Goal: Task Accomplishment & Management: Use online tool/utility

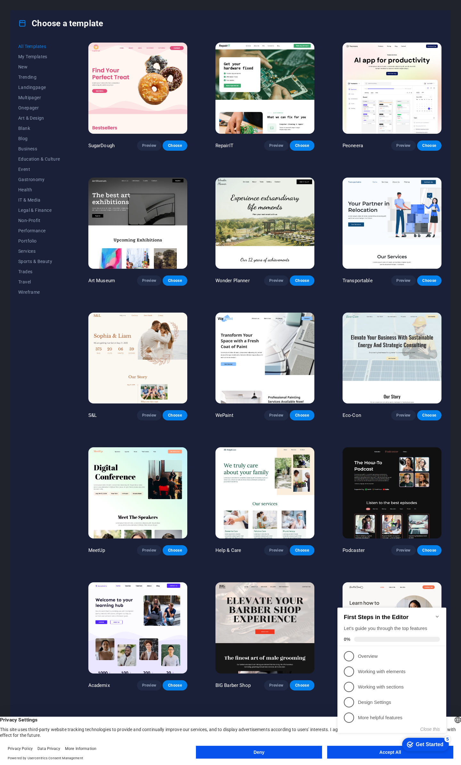
click at [438, 614] on icon "Minimize checklist" at bounding box center [436, 616] width 5 height 5
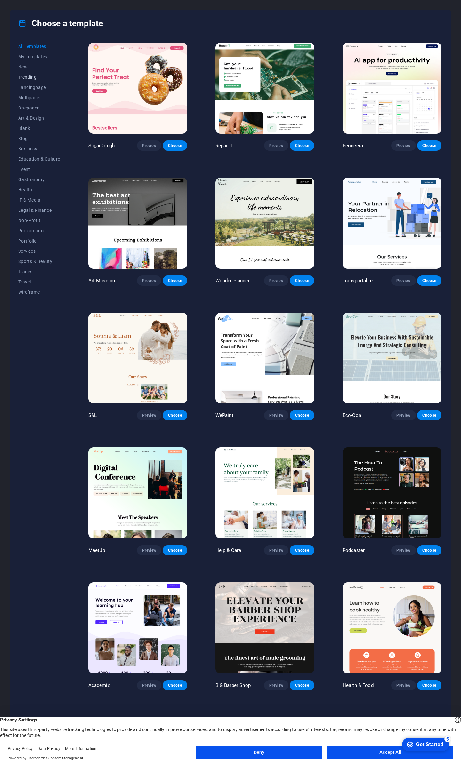
click at [30, 77] on span "Trending" at bounding box center [39, 77] width 42 height 5
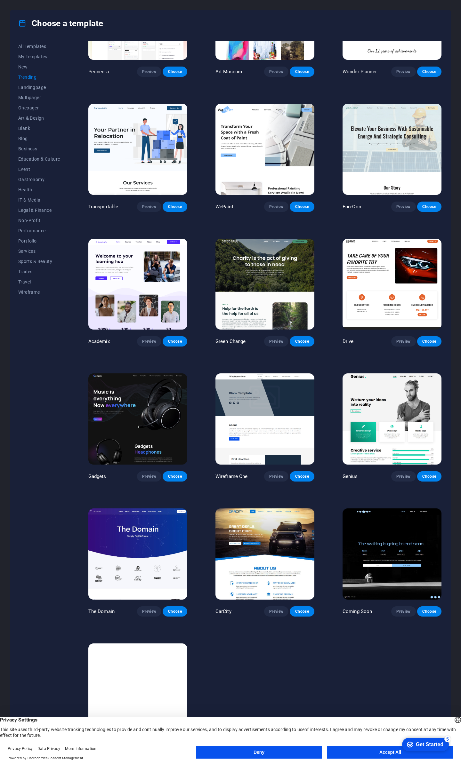
scroll to position [74, 0]
click at [275, 473] on span "Preview" at bounding box center [276, 475] width 14 height 5
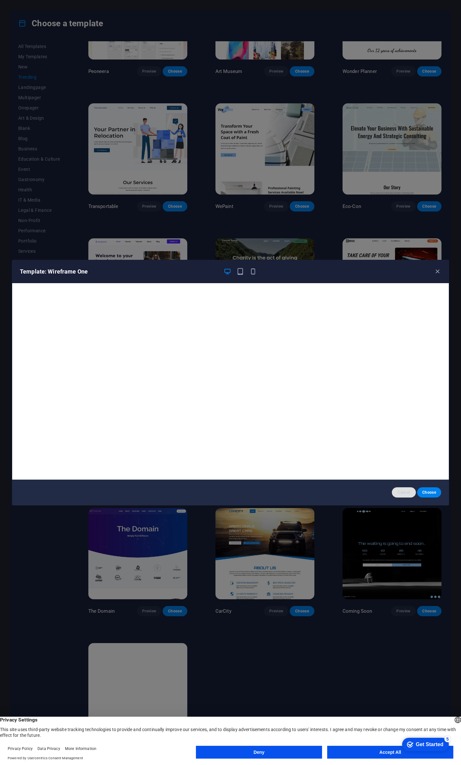
click at [401, 492] on span "Cancel" at bounding box center [404, 492] width 14 height 5
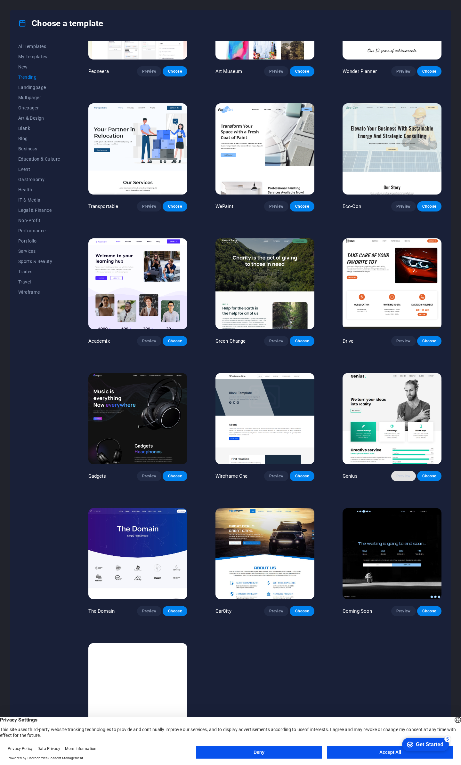
click at [400, 473] on span "Preview" at bounding box center [403, 475] width 14 height 5
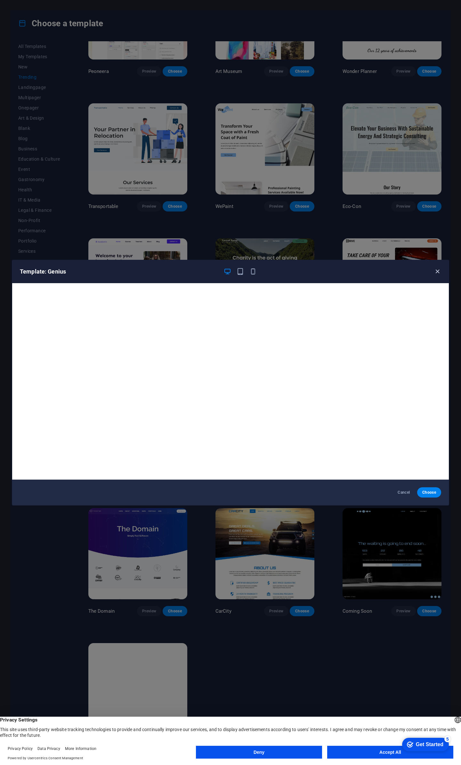
click at [436, 270] on icon "button" at bounding box center [436, 271] width 7 height 7
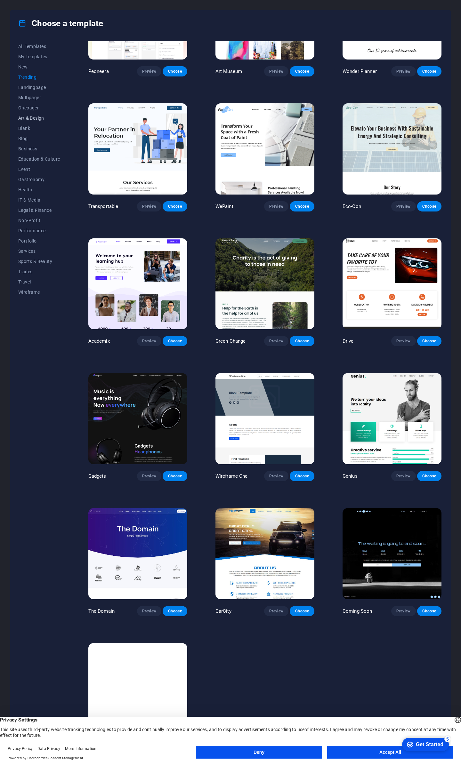
click at [29, 119] on span "Art & Design" at bounding box center [39, 117] width 42 height 5
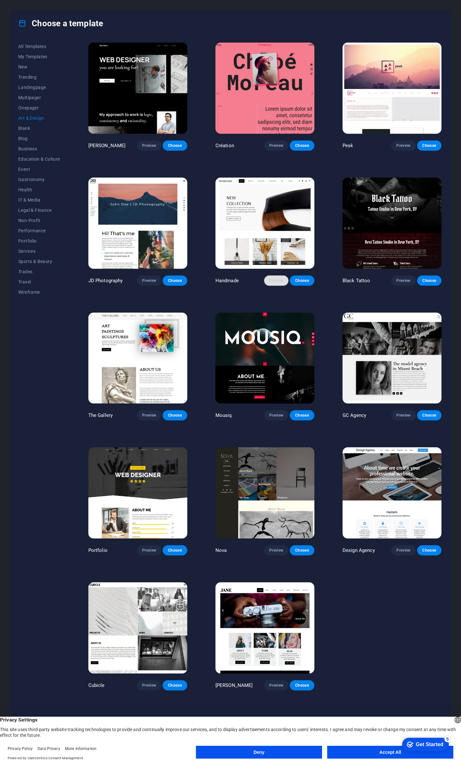
click at [279, 278] on span "Preview" at bounding box center [276, 280] width 14 height 5
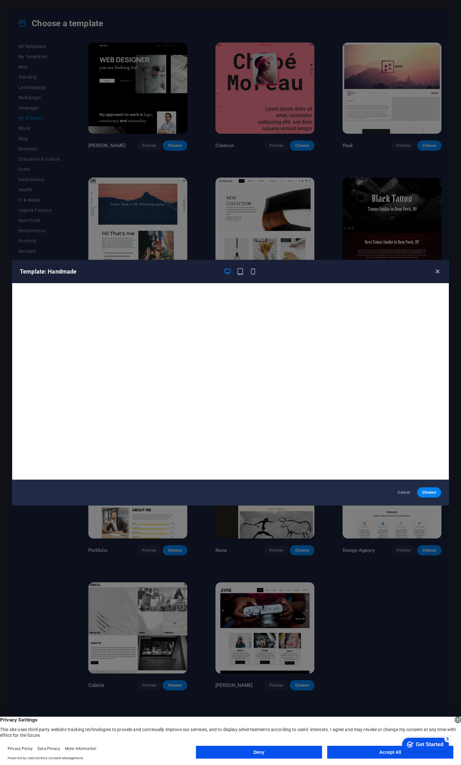
click at [437, 271] on icon "button" at bounding box center [436, 271] width 7 height 7
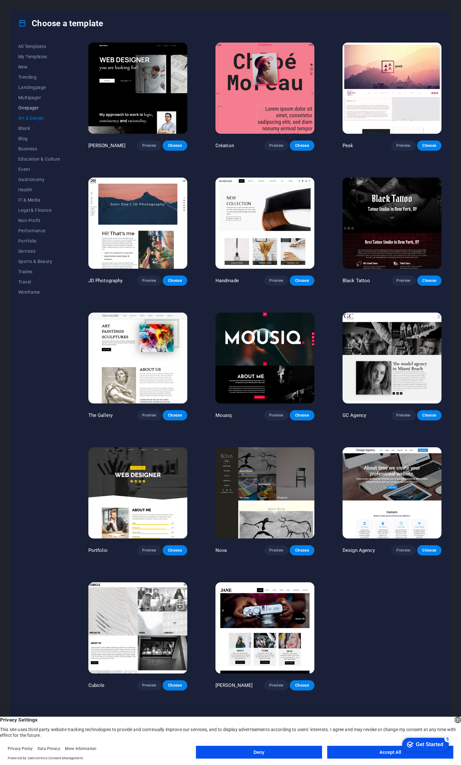
click at [28, 107] on span "Onepager" at bounding box center [39, 107] width 42 height 5
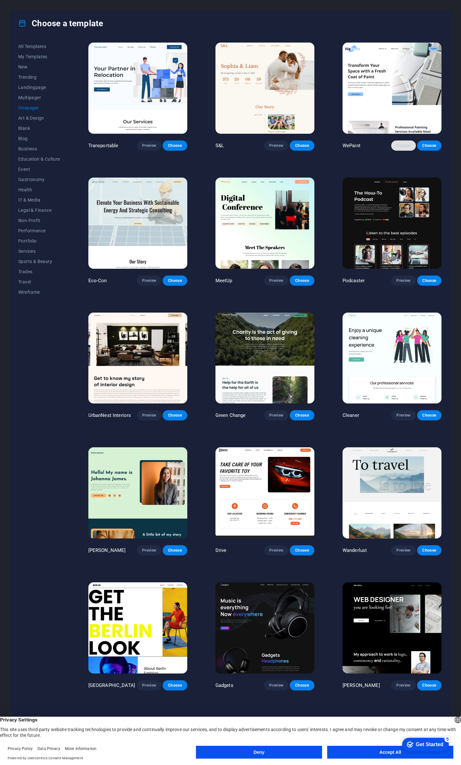
click at [399, 143] on span "Preview" at bounding box center [403, 145] width 14 height 5
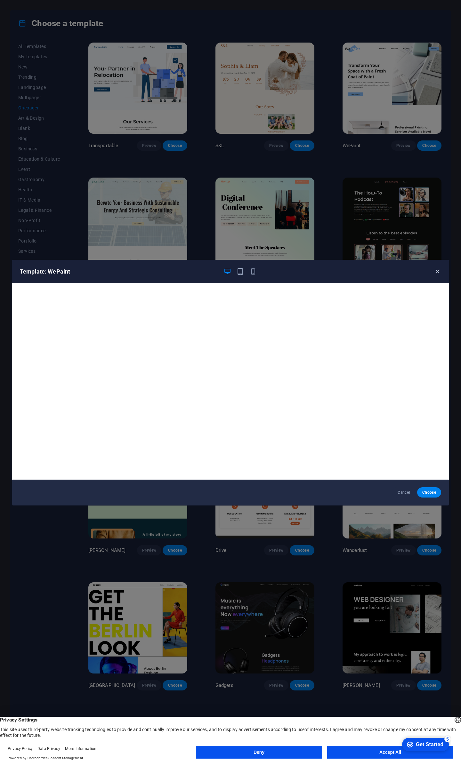
click at [437, 270] on icon "button" at bounding box center [436, 271] width 7 height 7
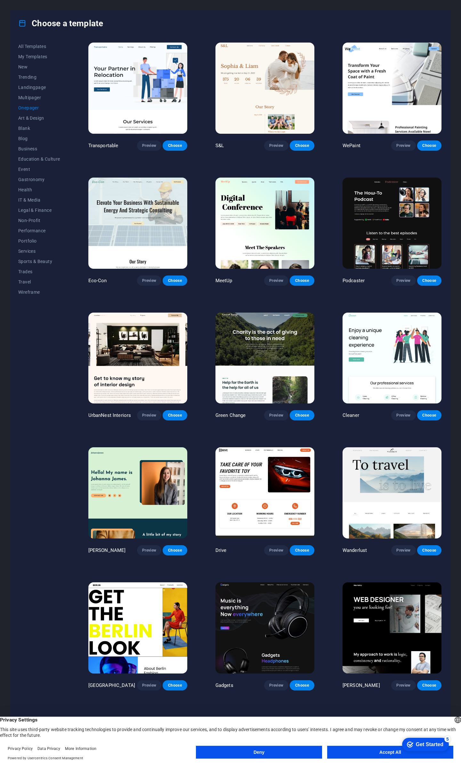
click at [40, 340] on div "All Templates My Templates New Trending Landingpage Multipager Onepager Art & D…" at bounding box center [43, 393] width 50 height 705
click at [27, 293] on span "Wireframe" at bounding box center [39, 291] width 42 height 5
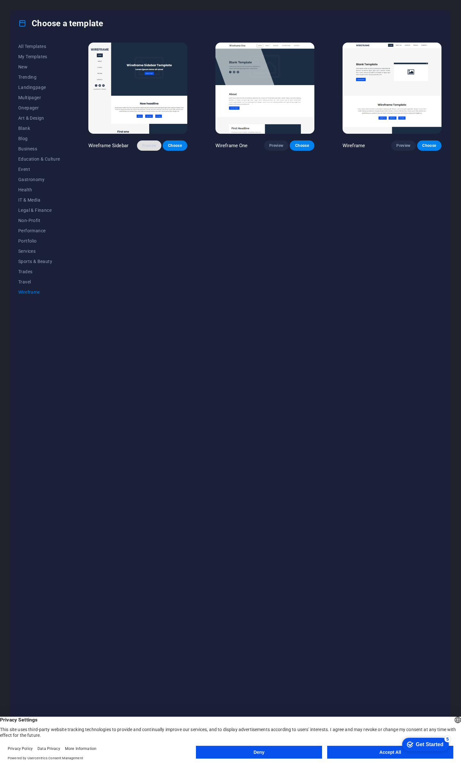
click at [146, 145] on span "Preview" at bounding box center [149, 145] width 14 height 5
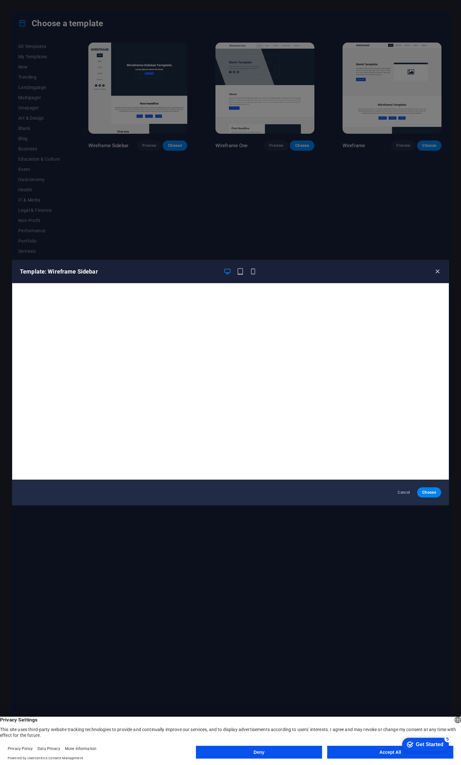
click at [436, 271] on icon "button" at bounding box center [436, 271] width 7 height 7
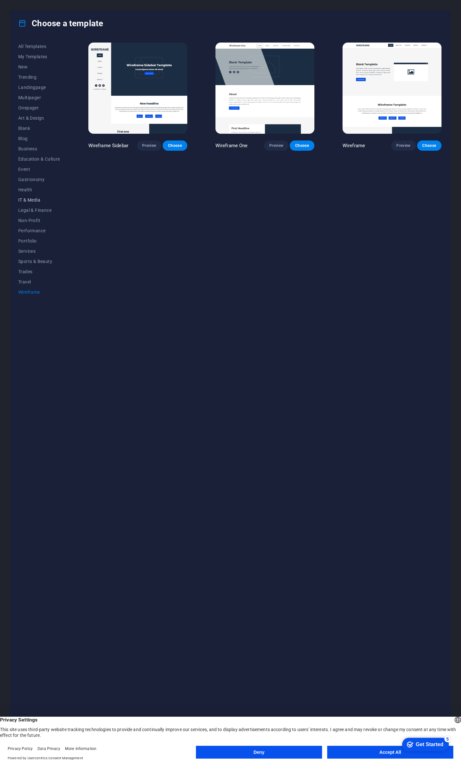
click at [27, 198] on span "IT & Media" at bounding box center [39, 199] width 42 height 5
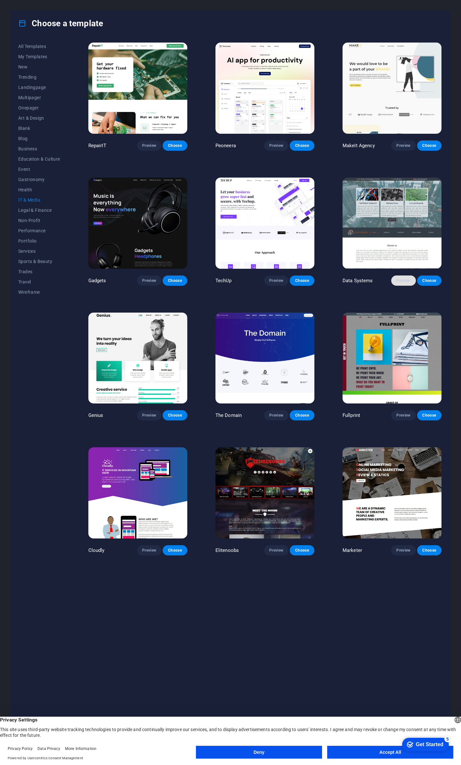
click at [399, 278] on span "Preview" at bounding box center [403, 280] width 14 height 5
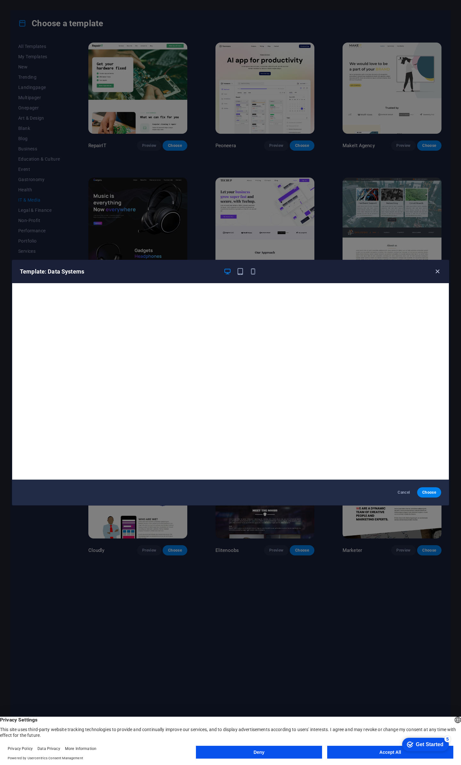
click at [437, 272] on icon "button" at bounding box center [436, 271] width 7 height 7
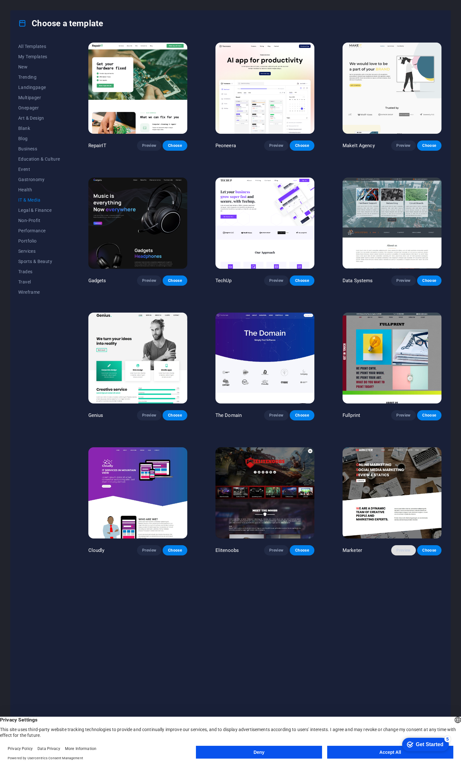
click at [401, 548] on span "Preview" at bounding box center [403, 550] width 14 height 5
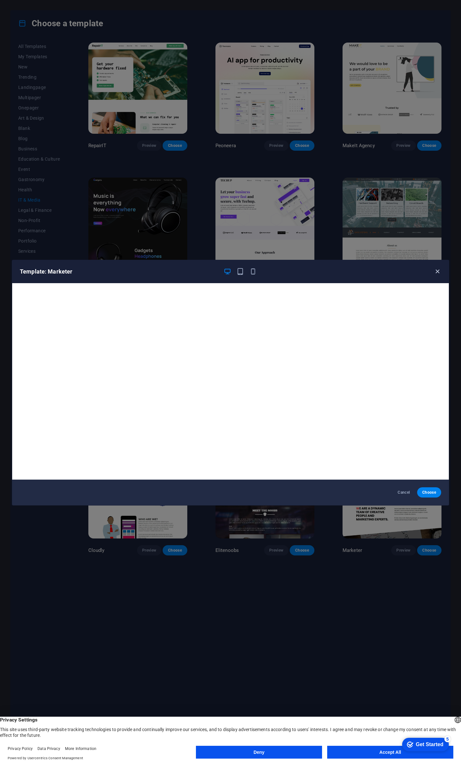
click at [439, 271] on icon "button" at bounding box center [436, 271] width 7 height 7
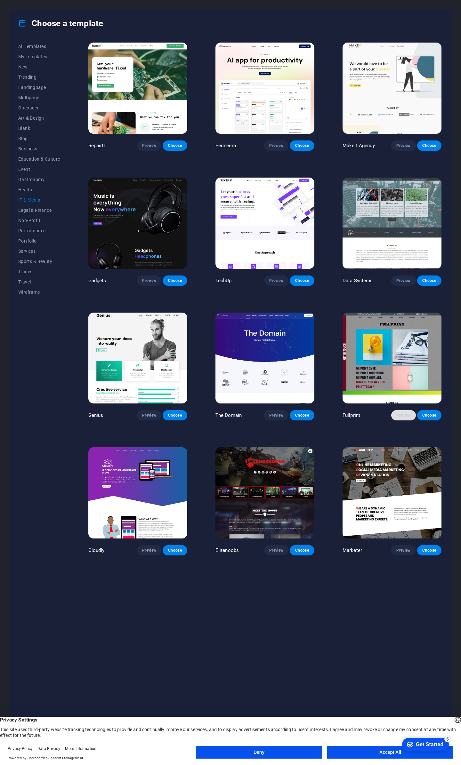
click at [401, 413] on span "Preview" at bounding box center [403, 415] width 14 height 5
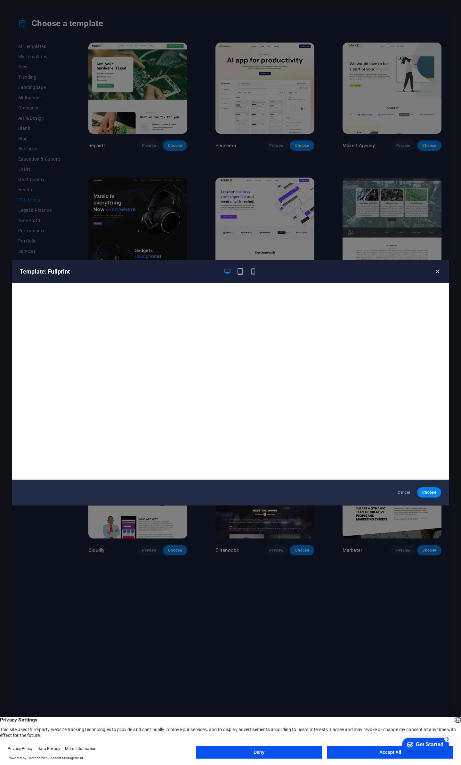
click at [435, 270] on icon "button" at bounding box center [436, 271] width 7 height 7
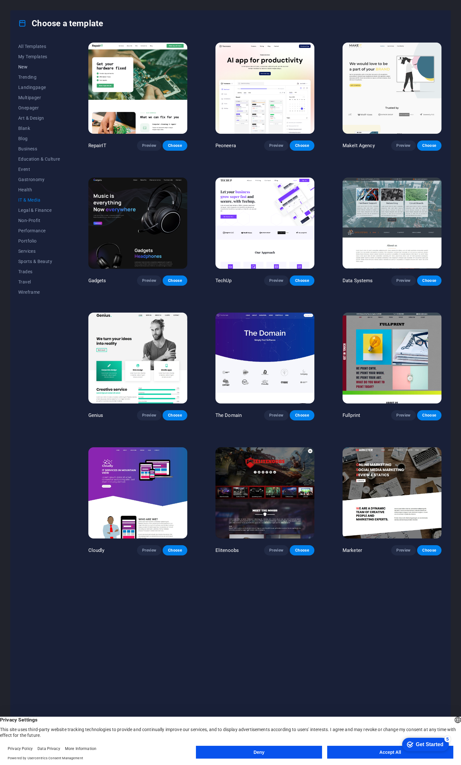
click at [23, 67] on span "New" at bounding box center [39, 66] width 42 height 5
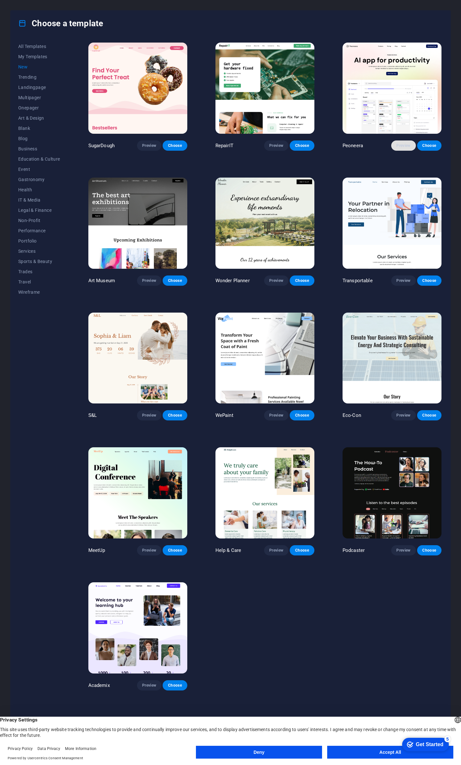
click at [396, 143] on span "Preview" at bounding box center [403, 145] width 14 height 5
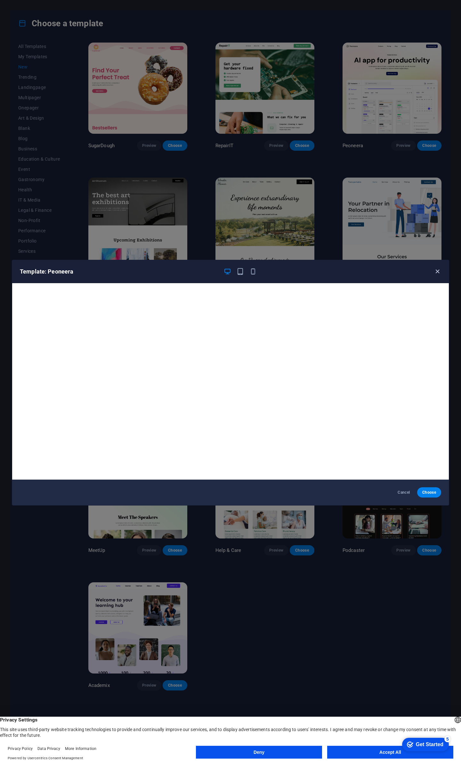
click at [437, 272] on icon "button" at bounding box center [436, 271] width 7 height 7
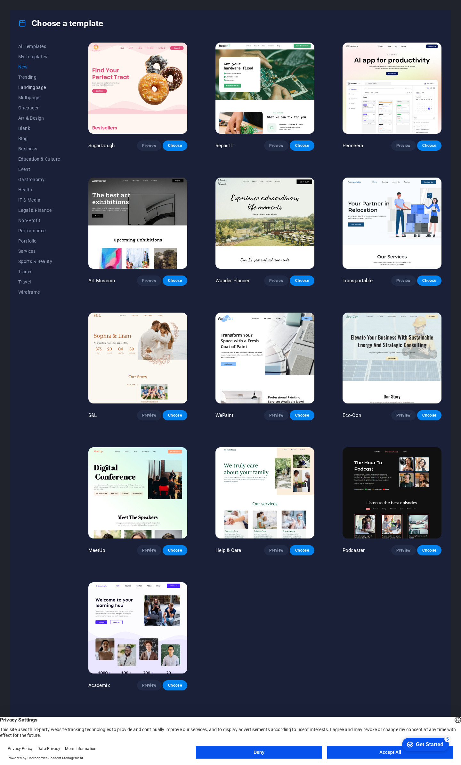
click at [36, 88] on span "Landingpage" at bounding box center [39, 87] width 42 height 5
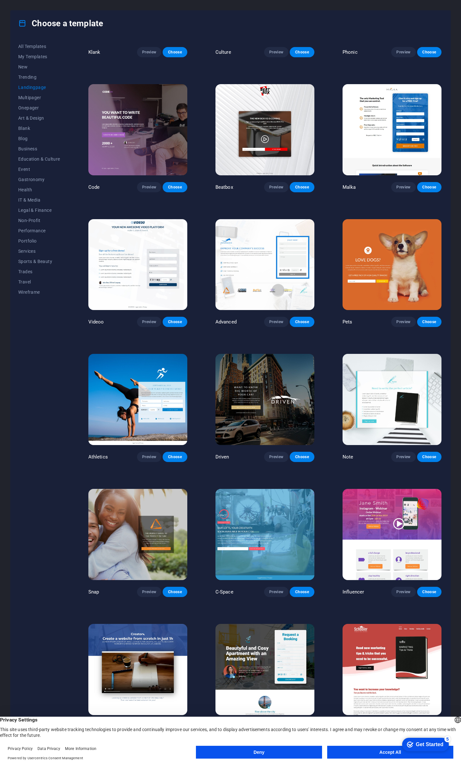
scroll to position [96, 0]
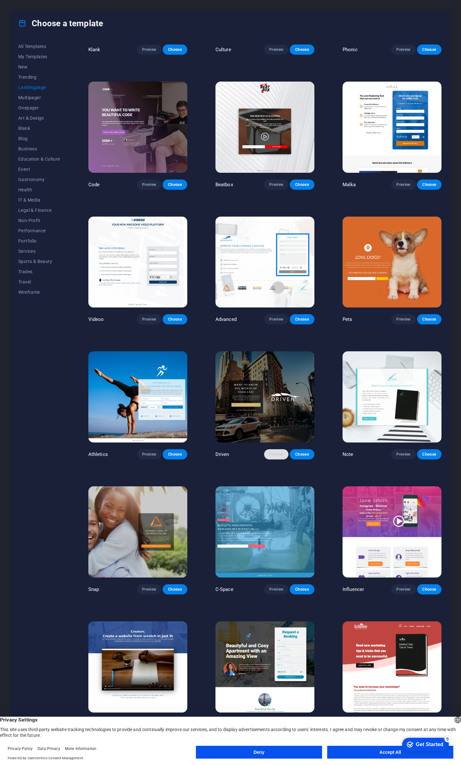
click at [280, 452] on span "Preview" at bounding box center [276, 454] width 14 height 5
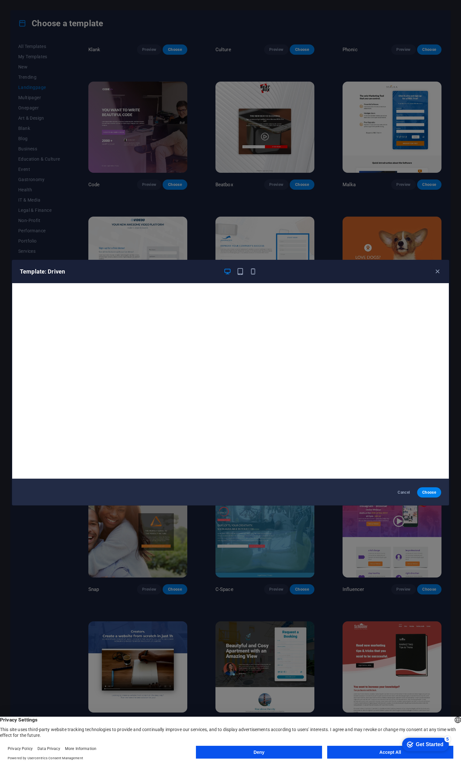
scroll to position [2, 0]
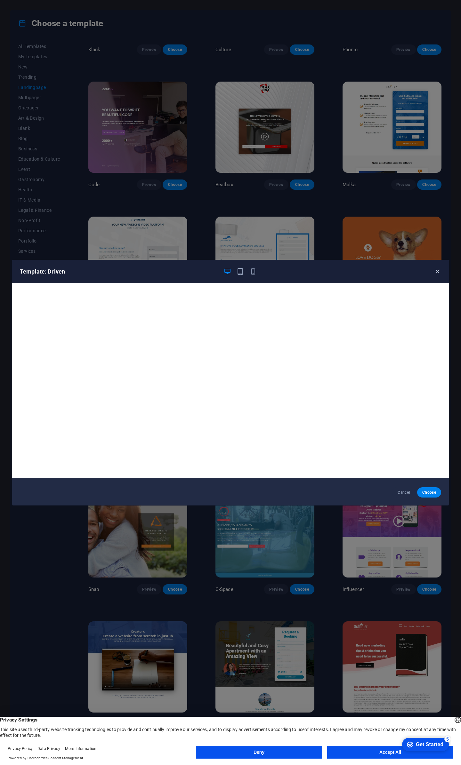
click at [437, 272] on icon "button" at bounding box center [436, 271] width 7 height 7
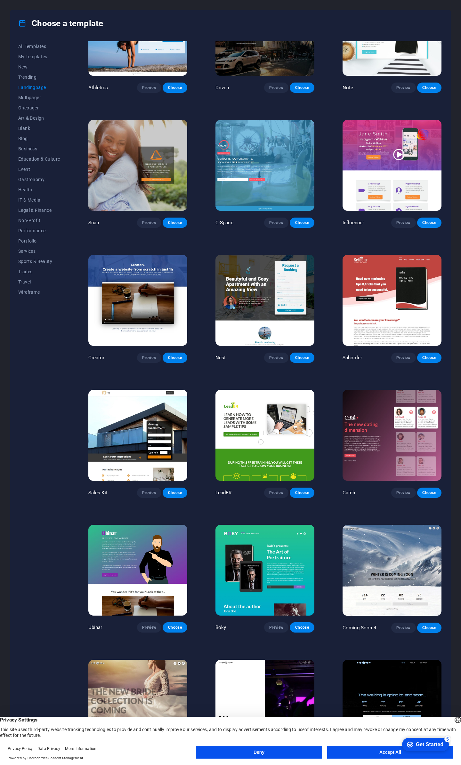
scroll to position [477, 0]
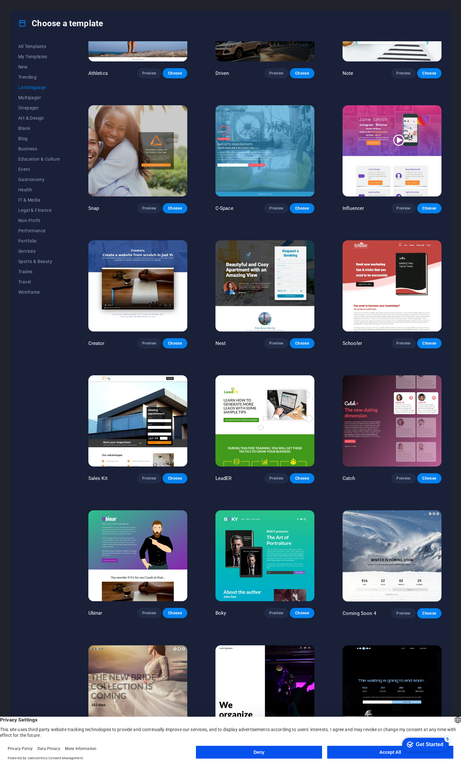
click at [392, 752] on button "Accept All" at bounding box center [390, 752] width 126 height 13
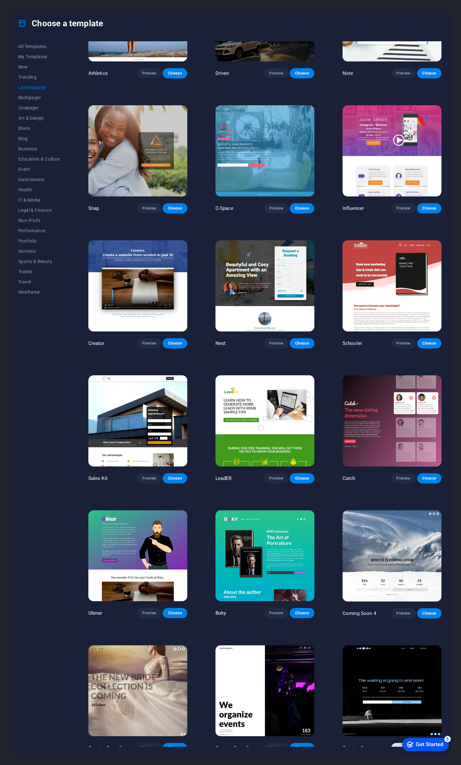
click at [396, 745] on span "Preview" at bounding box center [403, 747] width 14 height 5
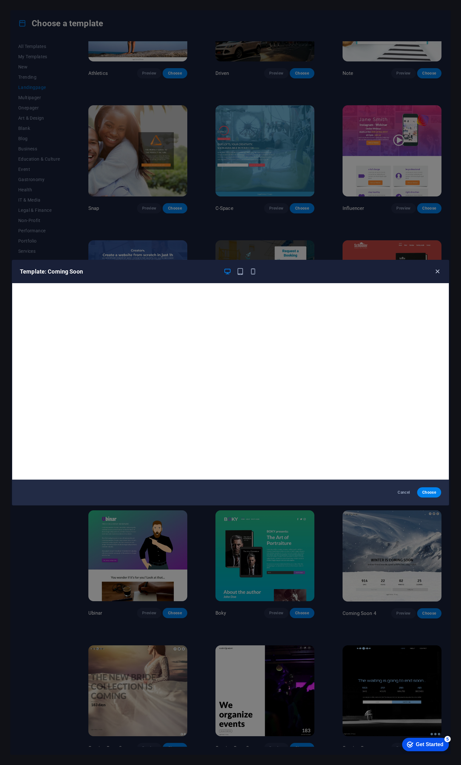
click at [439, 271] on icon "button" at bounding box center [436, 271] width 7 height 7
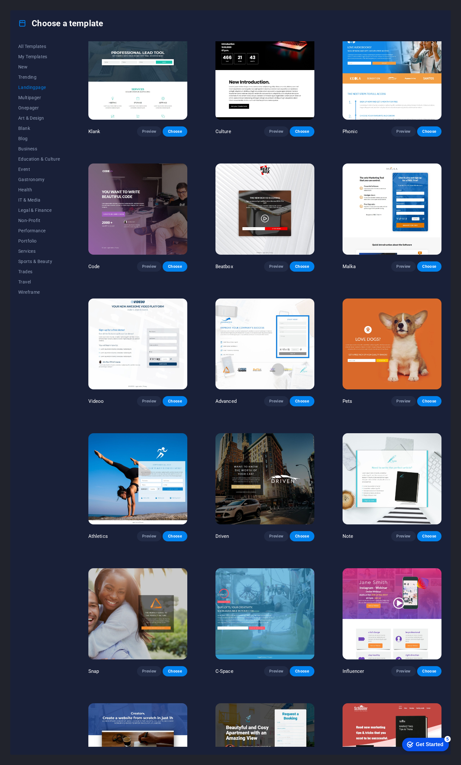
scroll to position [0, 0]
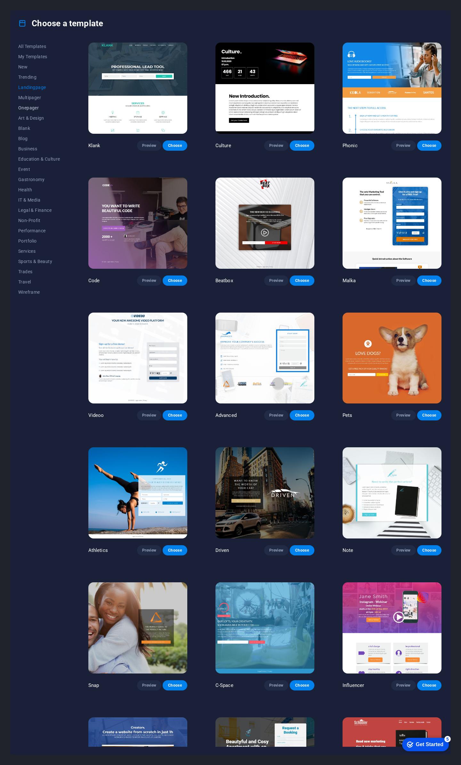
click at [32, 106] on span "Onepager" at bounding box center [39, 107] width 42 height 5
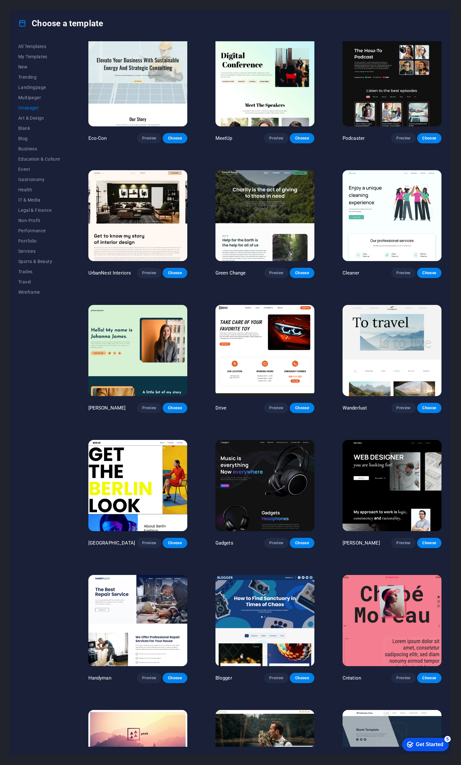
scroll to position [160, 0]
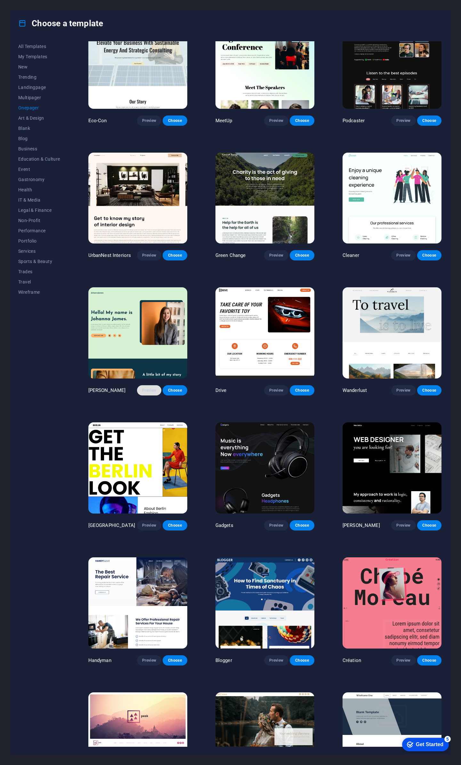
click at [149, 388] on span "Preview" at bounding box center [149, 390] width 14 height 5
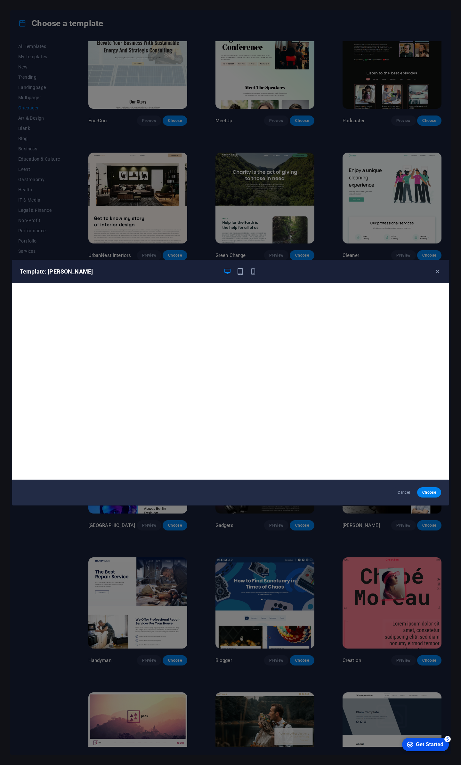
scroll to position [2, 0]
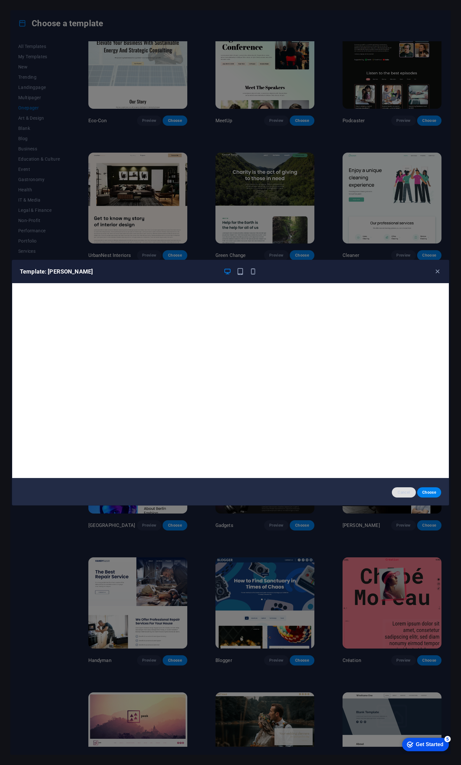
click at [409, 492] on span "Cancel" at bounding box center [404, 492] width 14 height 5
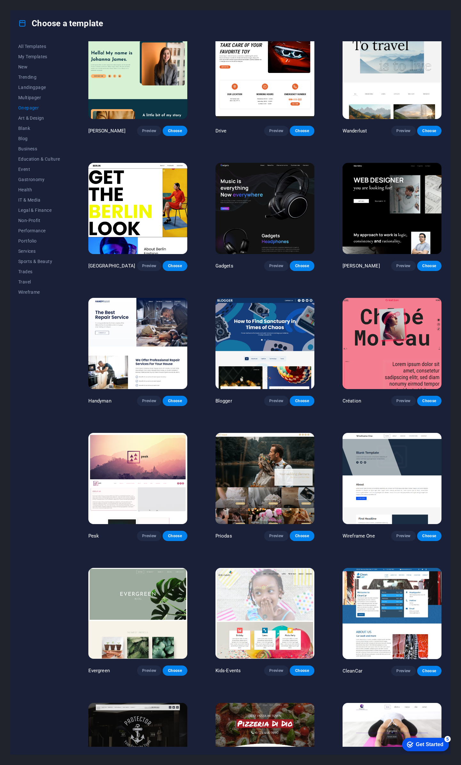
scroll to position [411, 0]
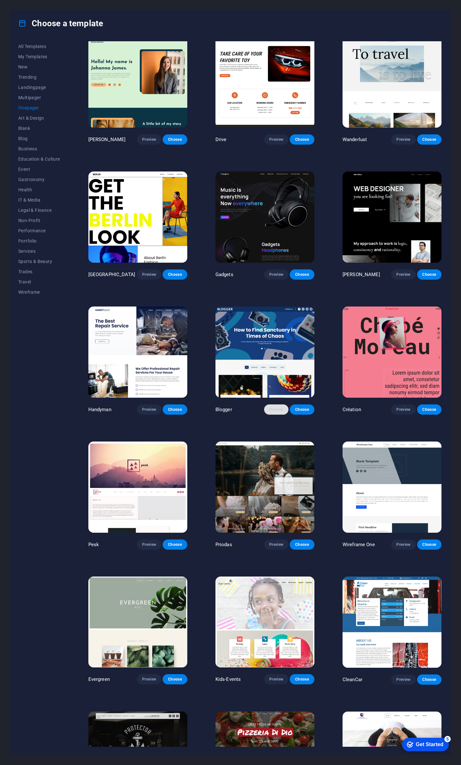
click at [273, 407] on span "Preview" at bounding box center [276, 409] width 14 height 5
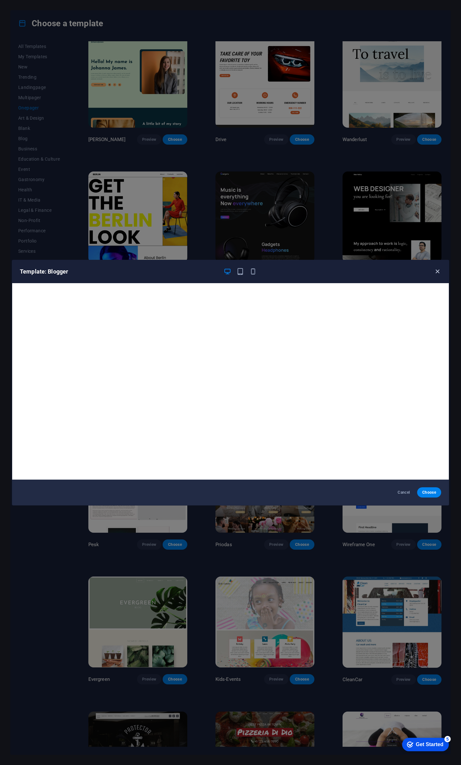
click at [436, 271] on icon "button" at bounding box center [436, 271] width 7 height 7
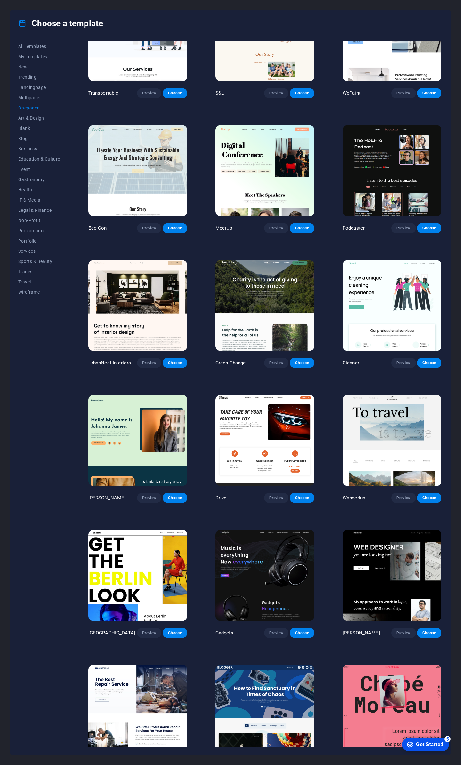
scroll to position [27, 0]
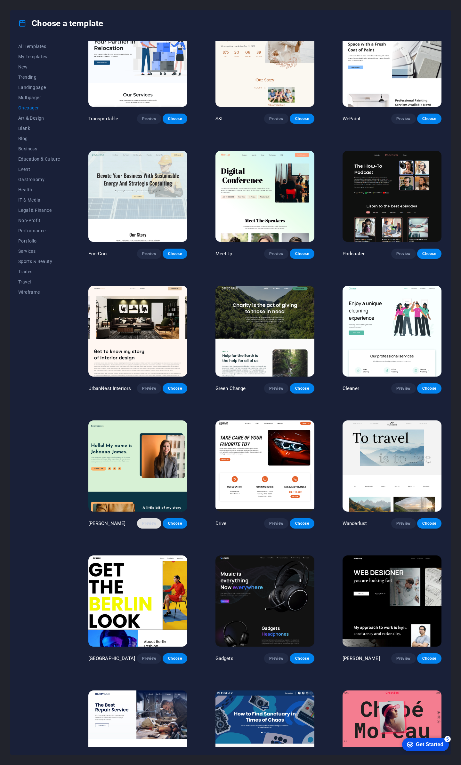
click at [148, 521] on span "Preview" at bounding box center [149, 523] width 14 height 5
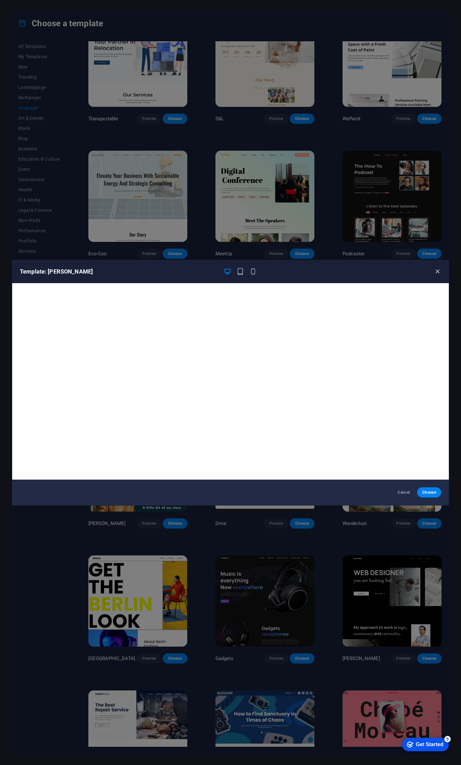
click at [437, 270] on icon "button" at bounding box center [436, 271] width 7 height 7
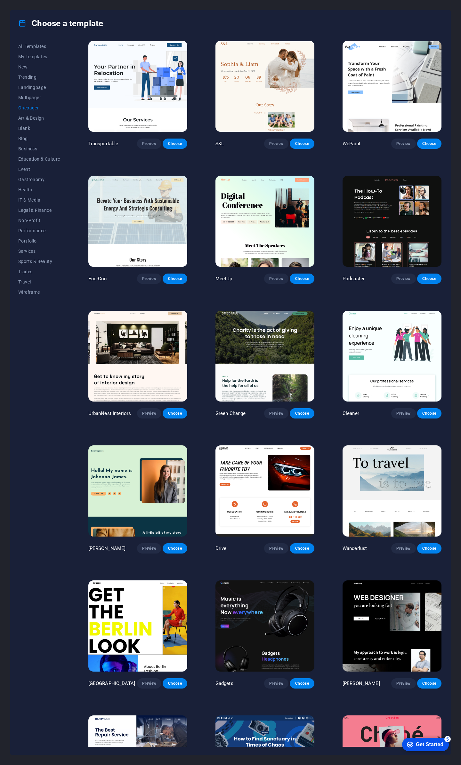
scroll to position [0, 0]
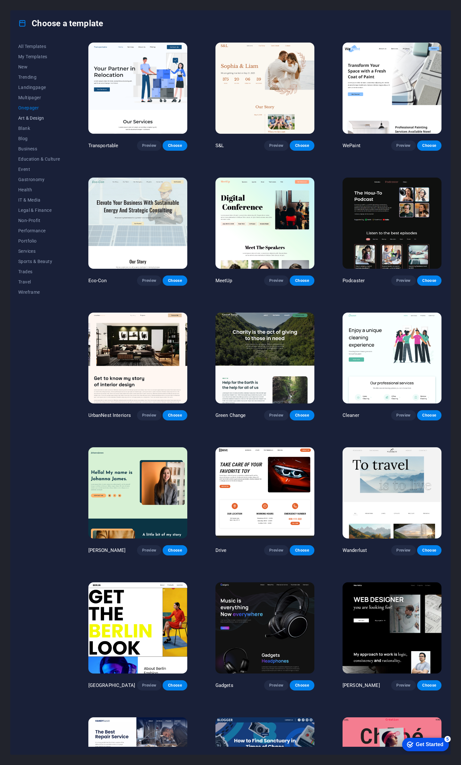
click at [37, 119] on span "Art & Design" at bounding box center [39, 117] width 42 height 5
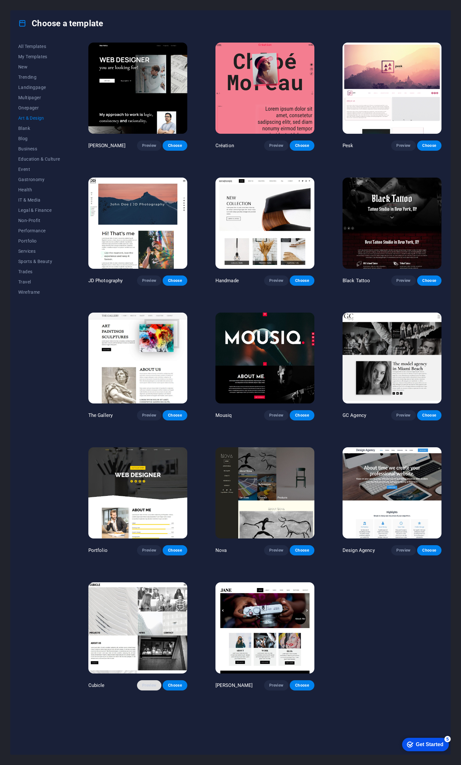
click at [149, 683] on span "Preview" at bounding box center [149, 685] width 14 height 5
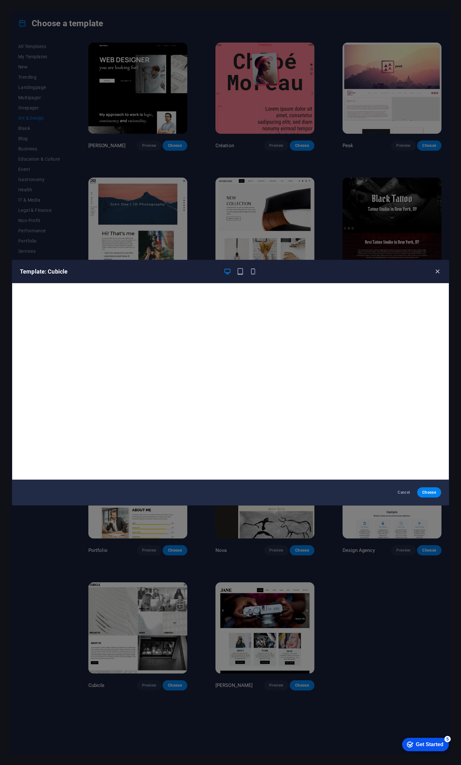
click at [438, 272] on icon "button" at bounding box center [436, 271] width 7 height 7
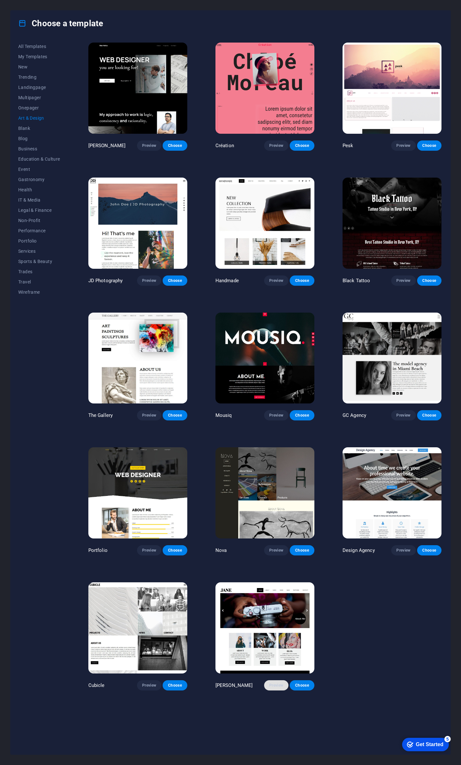
click at [277, 683] on span "Preview" at bounding box center [276, 685] width 14 height 5
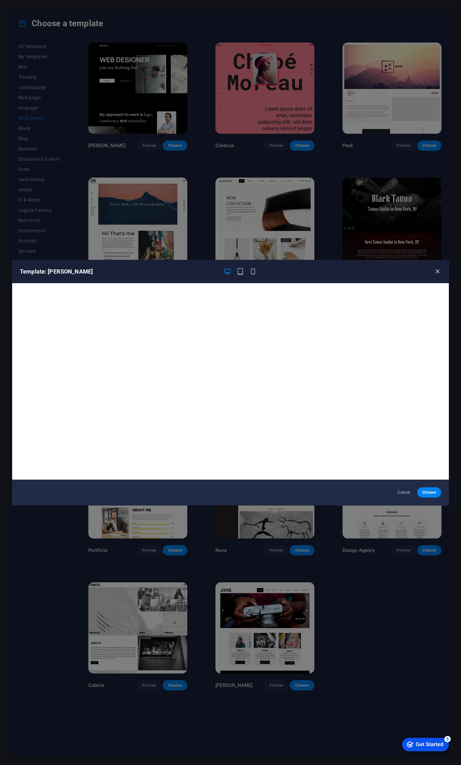
click at [439, 272] on icon "button" at bounding box center [436, 271] width 7 height 7
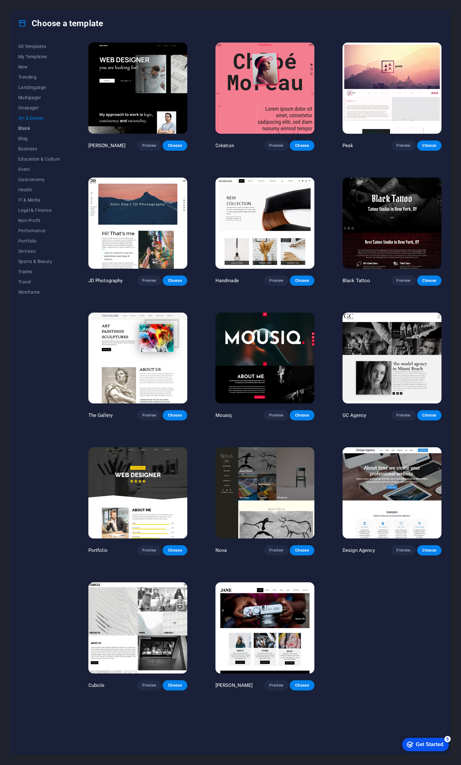
click at [24, 126] on span "Blank" at bounding box center [39, 128] width 42 height 5
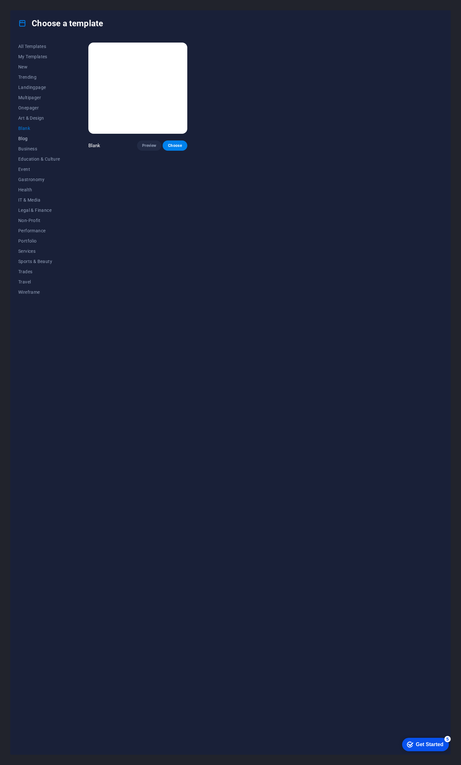
click at [25, 138] on span "Blog" at bounding box center [39, 138] width 42 height 5
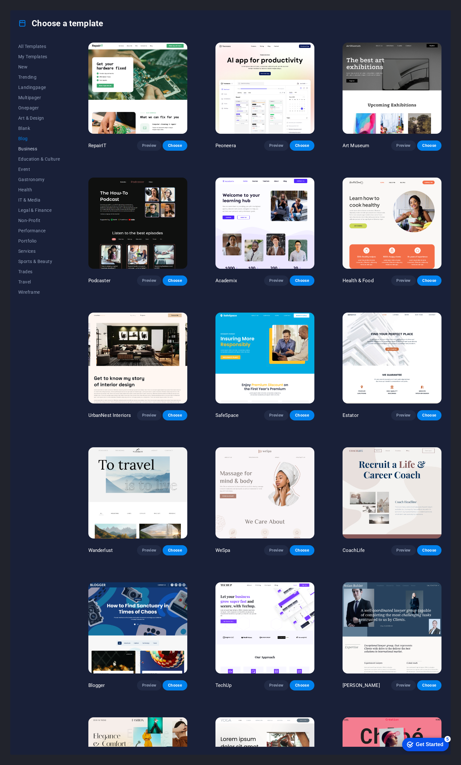
click at [25, 148] on span "Business" at bounding box center [39, 148] width 42 height 5
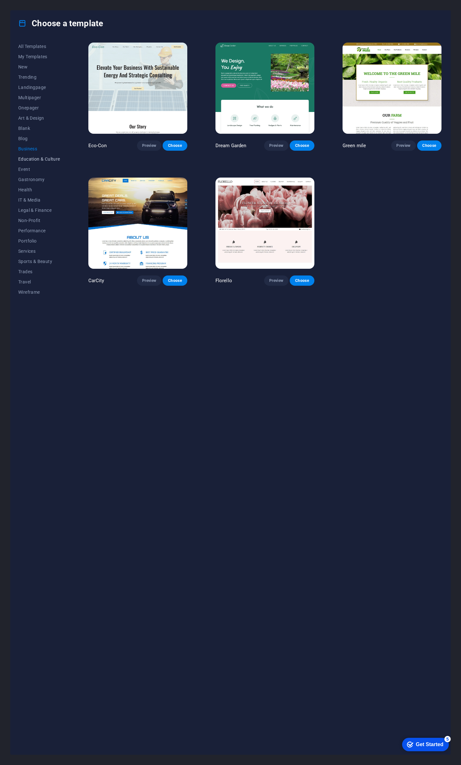
click at [27, 159] on span "Education & Culture" at bounding box center [39, 158] width 42 height 5
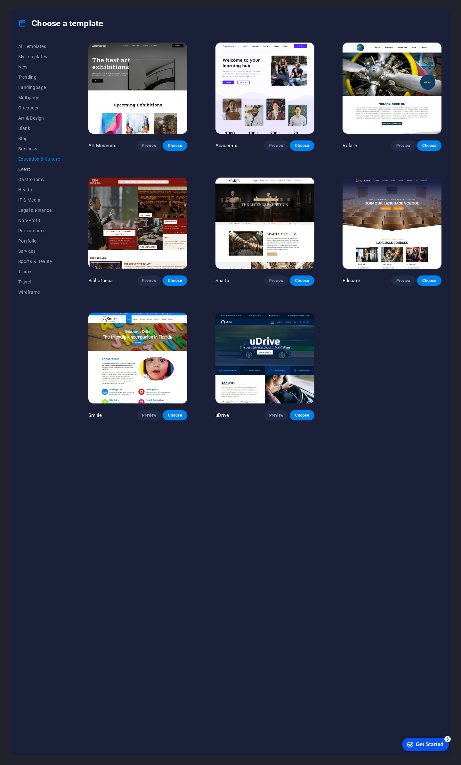
click at [26, 170] on span "Event" at bounding box center [39, 169] width 42 height 5
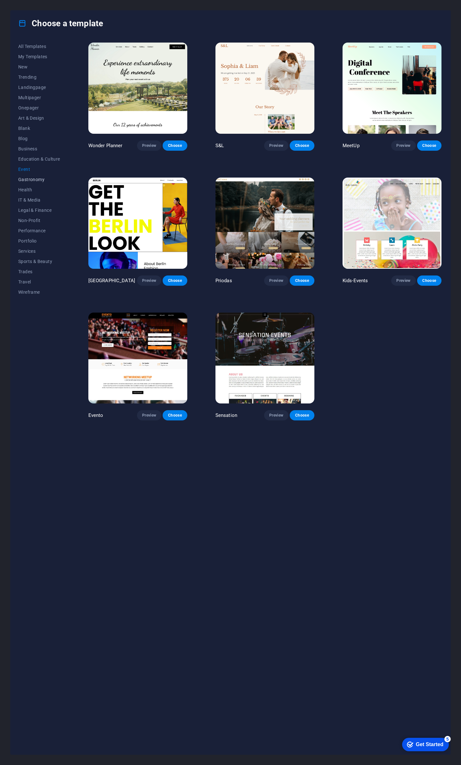
click at [26, 178] on span "Gastronomy" at bounding box center [39, 179] width 42 height 5
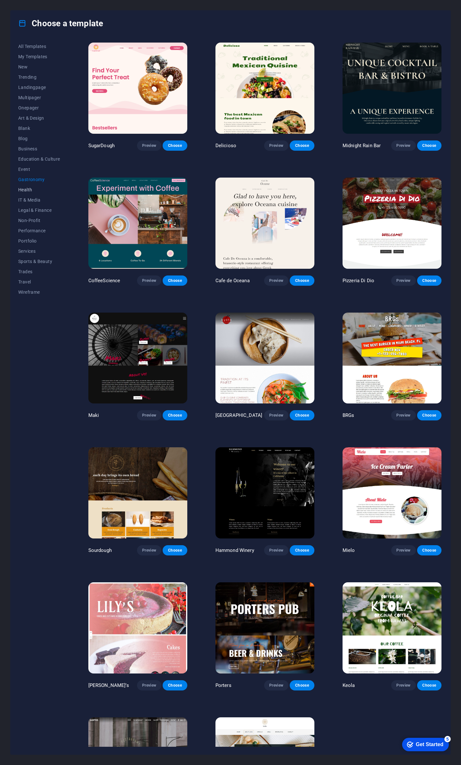
click at [26, 188] on span "Health" at bounding box center [39, 189] width 42 height 5
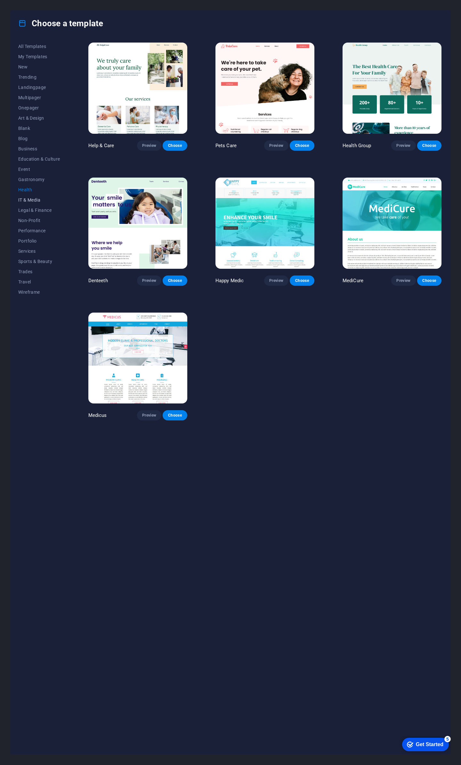
click at [31, 201] on span "IT & Media" at bounding box center [39, 199] width 42 height 5
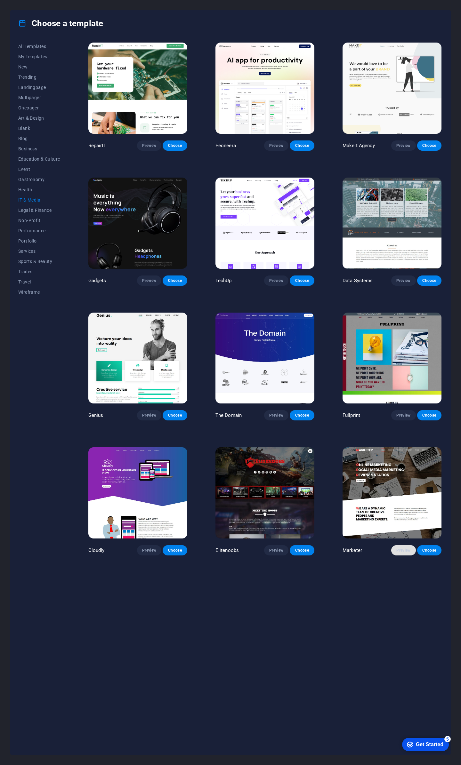
click at [400, 548] on span "Preview" at bounding box center [403, 550] width 14 height 5
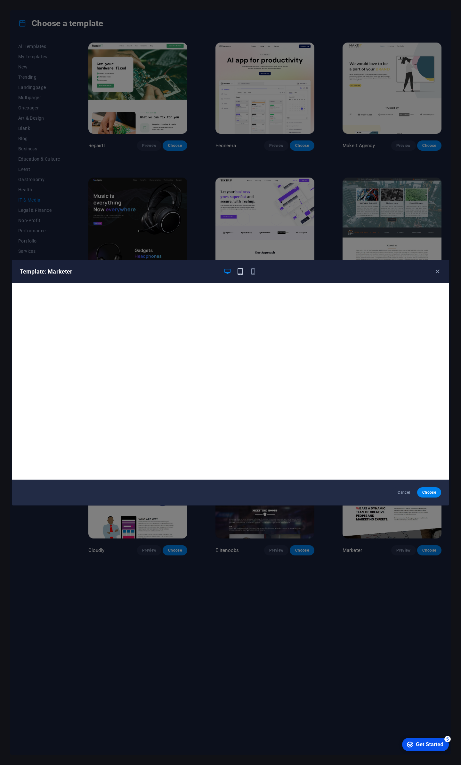
click at [242, 272] on icon "button" at bounding box center [239, 271] width 7 height 7
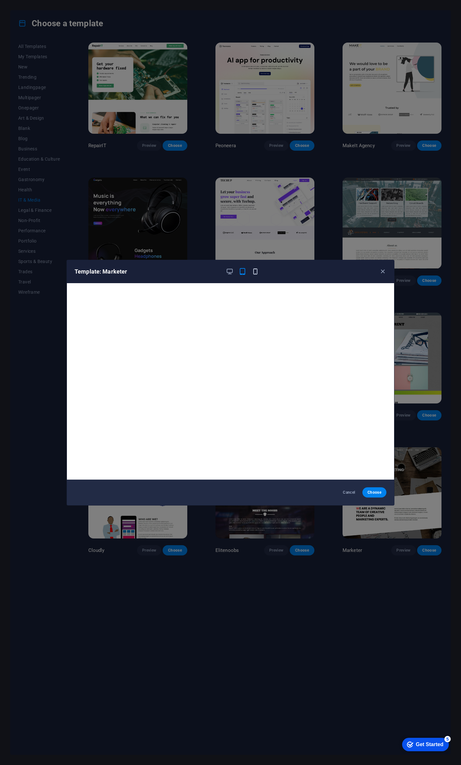
click at [255, 271] on icon "button" at bounding box center [254, 271] width 7 height 7
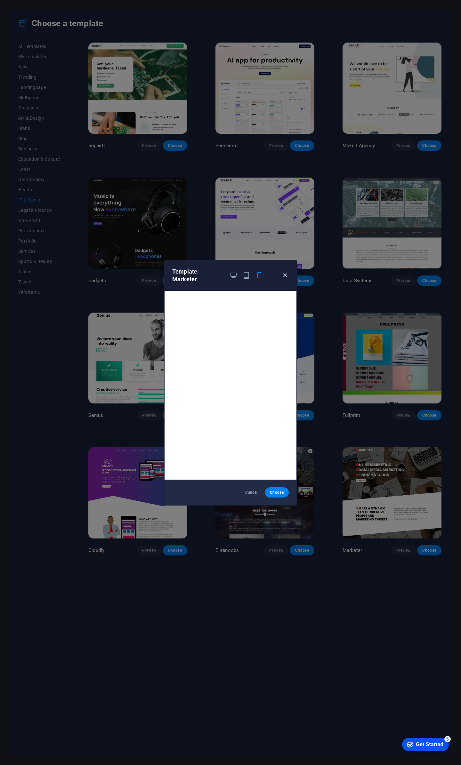
click at [286, 272] on icon "button" at bounding box center [284, 275] width 7 height 7
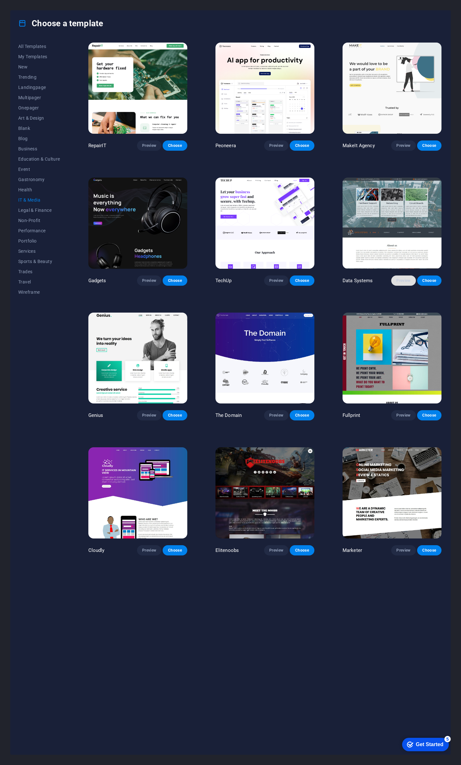
click at [397, 278] on span "Preview" at bounding box center [403, 280] width 14 height 5
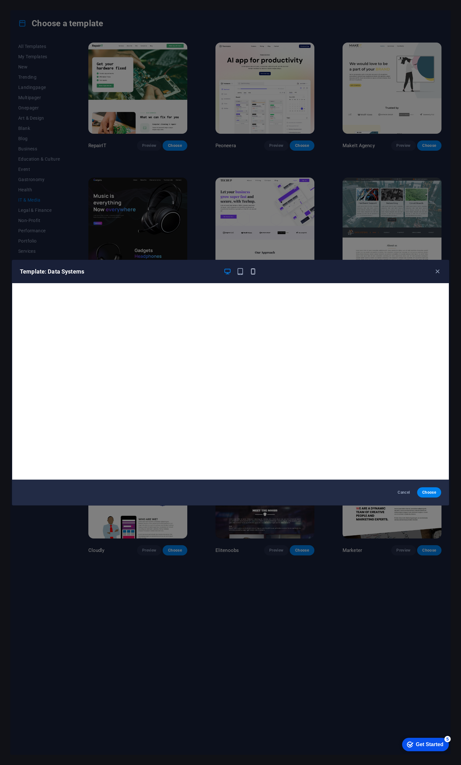
click at [254, 272] on icon "button" at bounding box center [252, 271] width 7 height 7
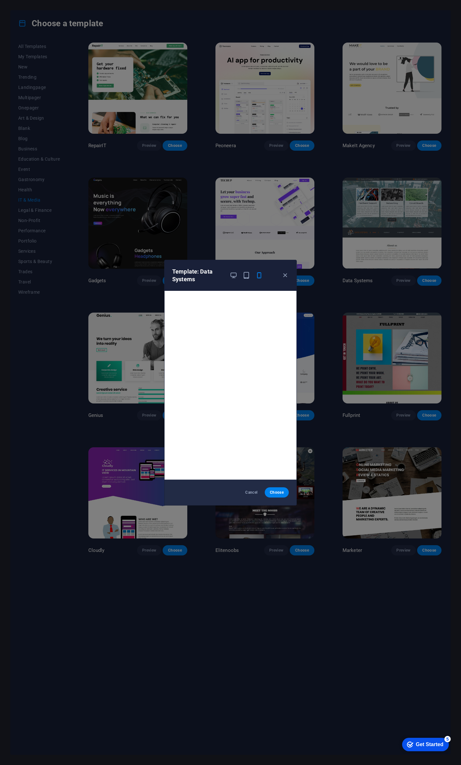
scroll to position [2, 0]
click at [245, 491] on span "Cancel" at bounding box center [251, 492] width 14 height 5
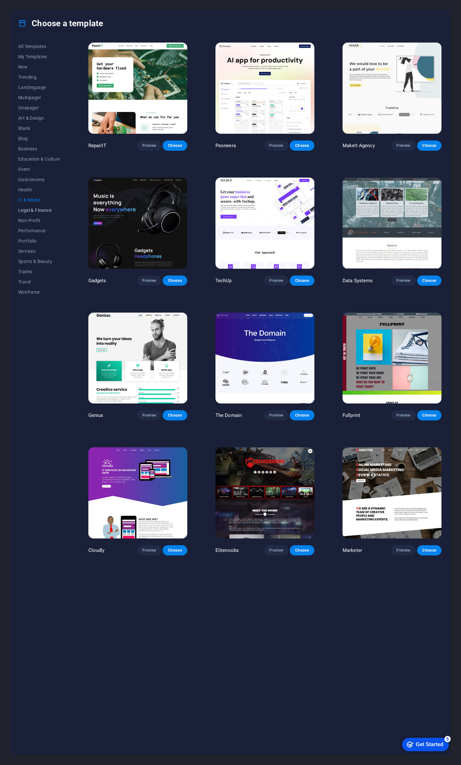
click at [29, 210] on span "Legal & Finance" at bounding box center [39, 210] width 42 height 5
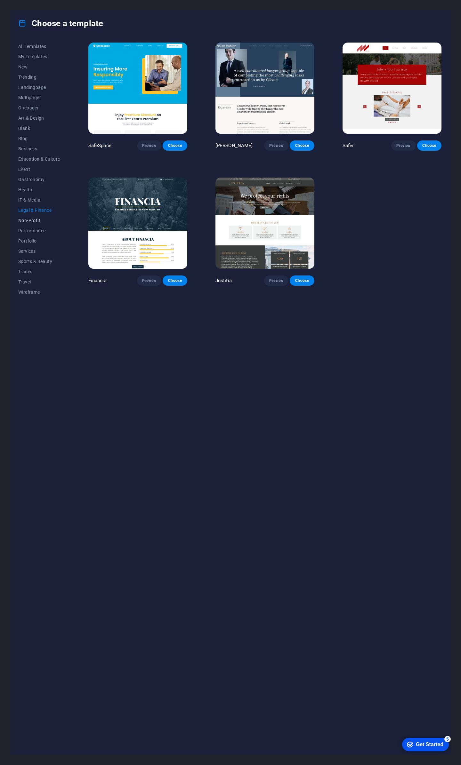
click at [30, 221] on span "Non-Profit" at bounding box center [39, 220] width 42 height 5
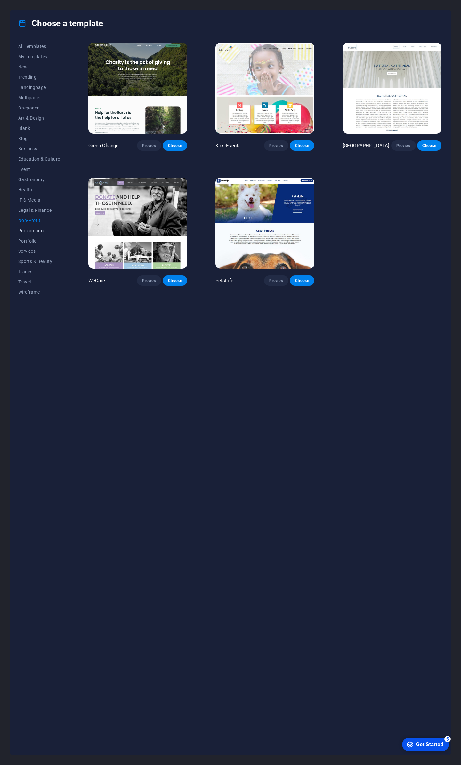
click at [31, 228] on span "Performance" at bounding box center [39, 230] width 42 height 5
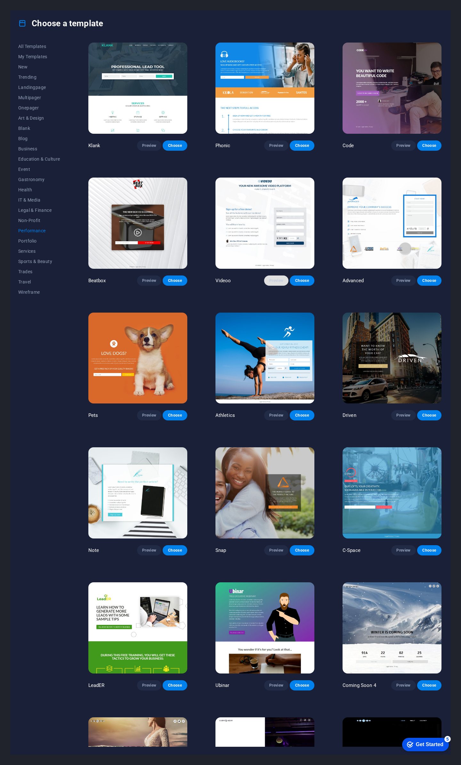
click at [272, 279] on span "Preview" at bounding box center [276, 280] width 14 height 5
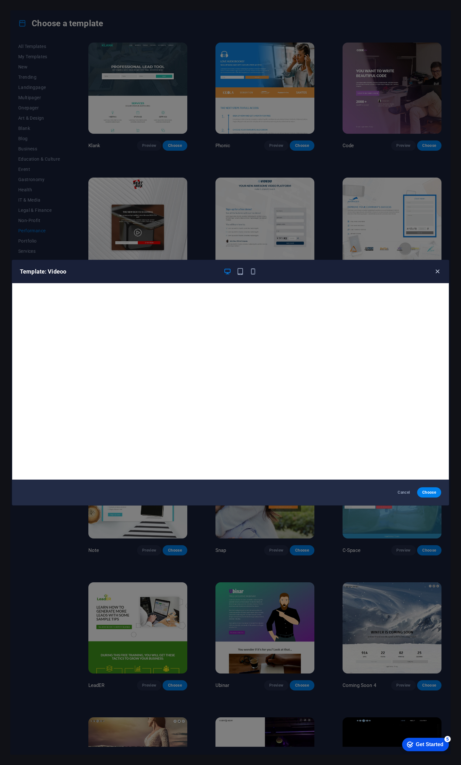
click at [438, 271] on icon "button" at bounding box center [436, 271] width 7 height 7
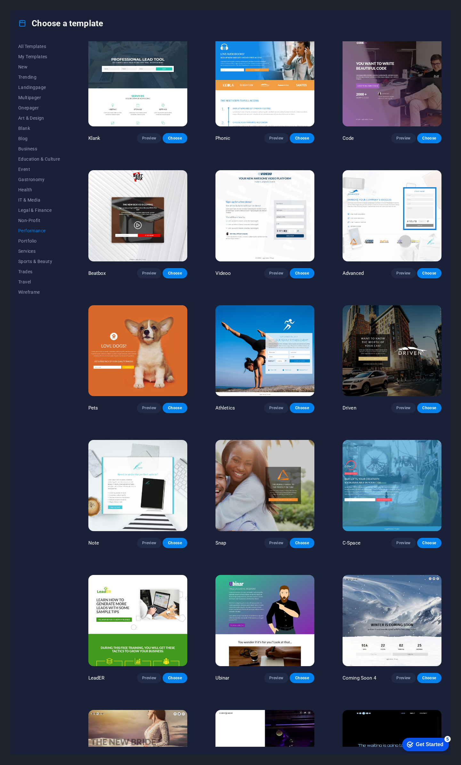
scroll to position [0, 0]
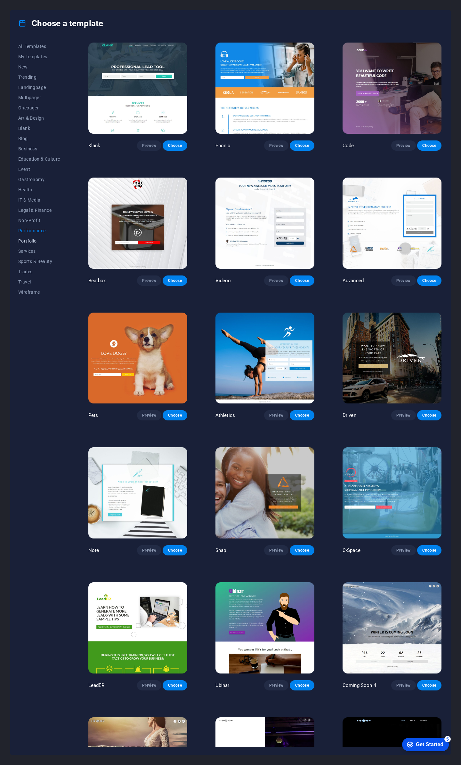
click at [31, 242] on span "Portfolio" at bounding box center [39, 240] width 42 height 5
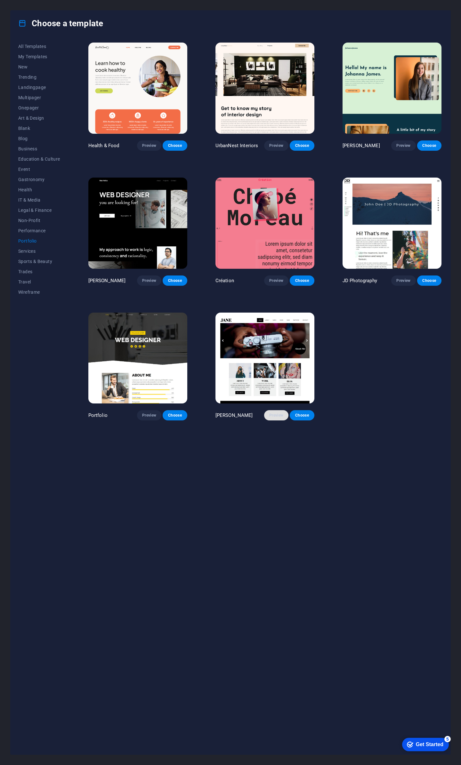
click at [276, 414] on span "Preview" at bounding box center [276, 415] width 14 height 5
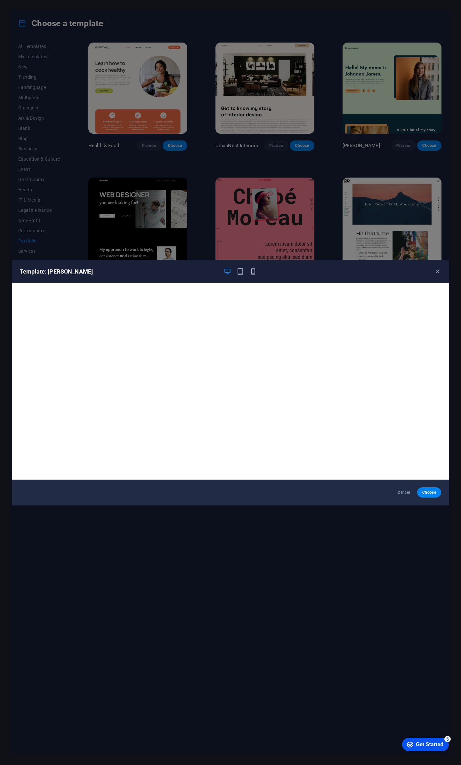
click at [251, 271] on icon "button" at bounding box center [252, 271] width 7 height 7
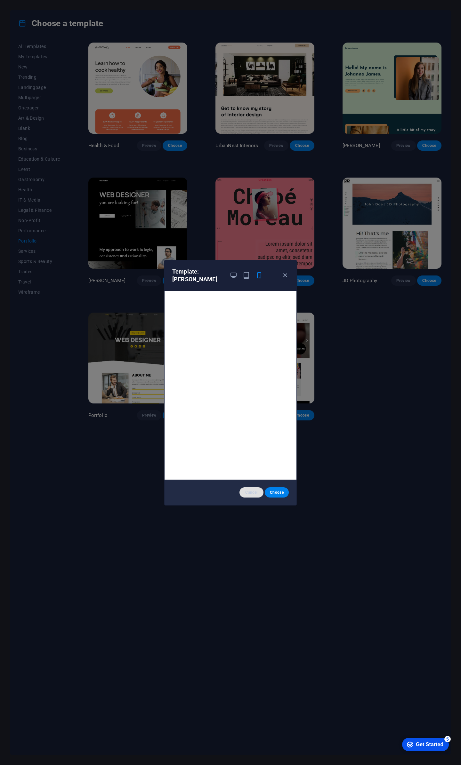
click at [250, 490] on span "Cancel" at bounding box center [251, 492] width 14 height 5
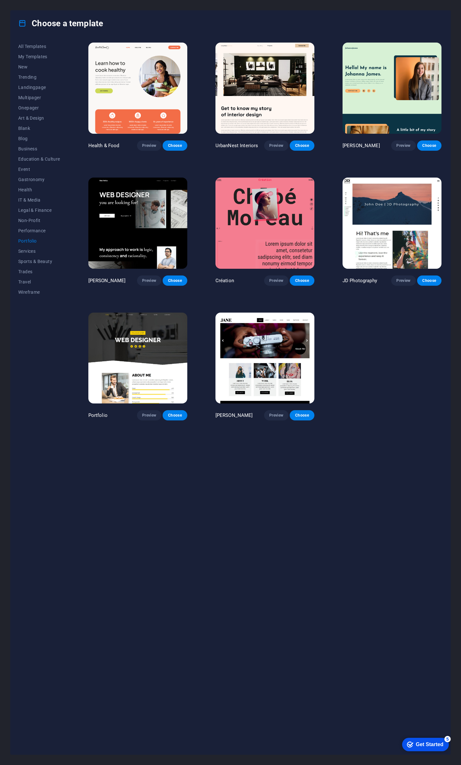
click at [117, 452] on div "Health & Food Preview Choose UrbanNest Interiors Preview Choose [PERSON_NAME] P…" at bounding box center [264, 393] width 355 height 705
click at [27, 250] on span "Services" at bounding box center [39, 251] width 42 height 5
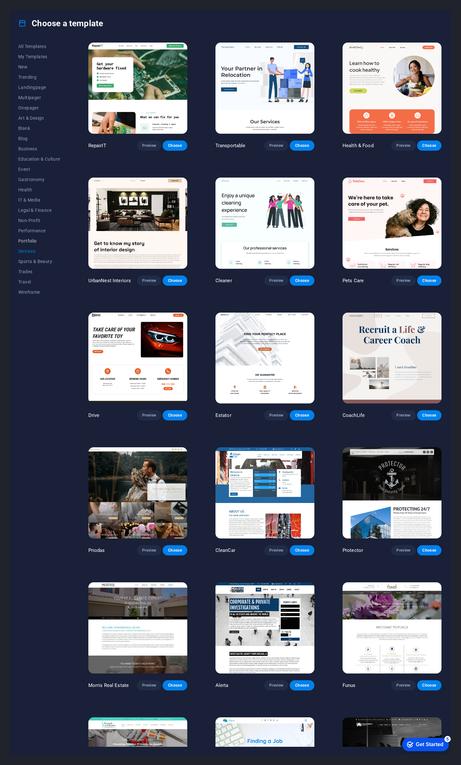
click at [28, 241] on span "Portfolio" at bounding box center [39, 240] width 42 height 5
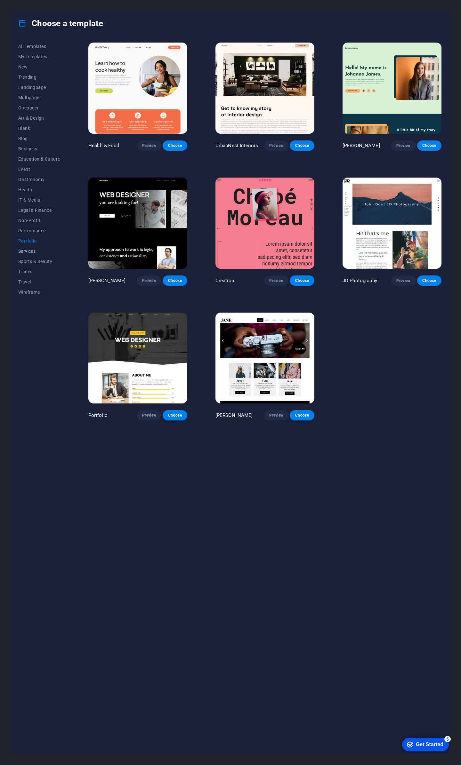
click at [27, 250] on span "Services" at bounding box center [39, 251] width 42 height 5
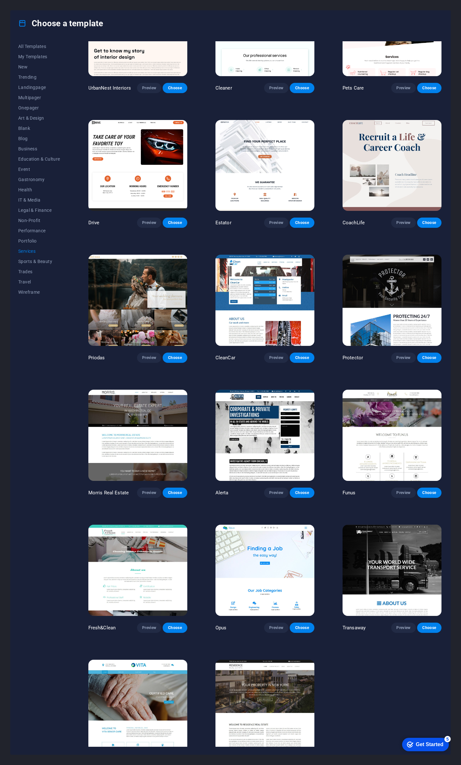
scroll to position [209, 0]
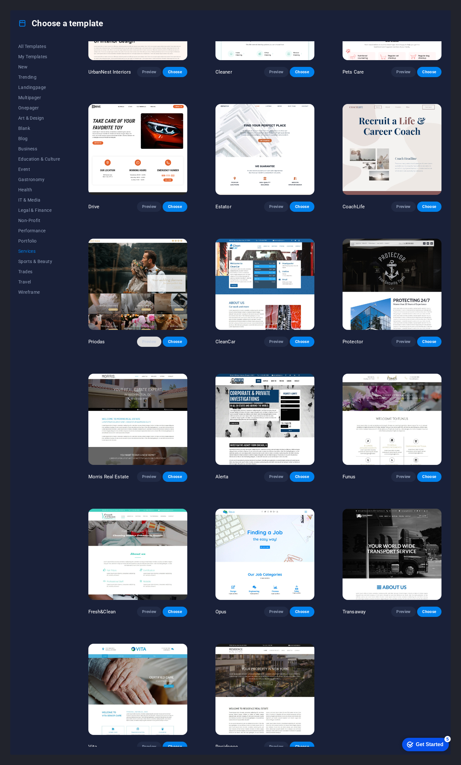
click at [148, 339] on span "Preview" at bounding box center [149, 341] width 14 height 5
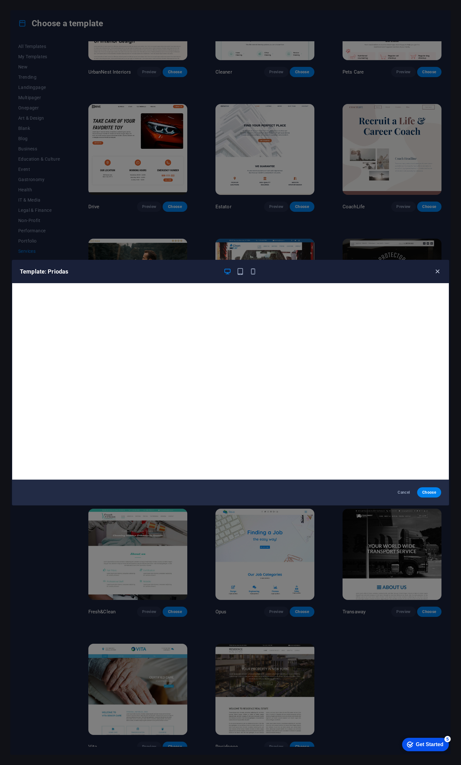
click at [437, 271] on icon "button" at bounding box center [436, 271] width 7 height 7
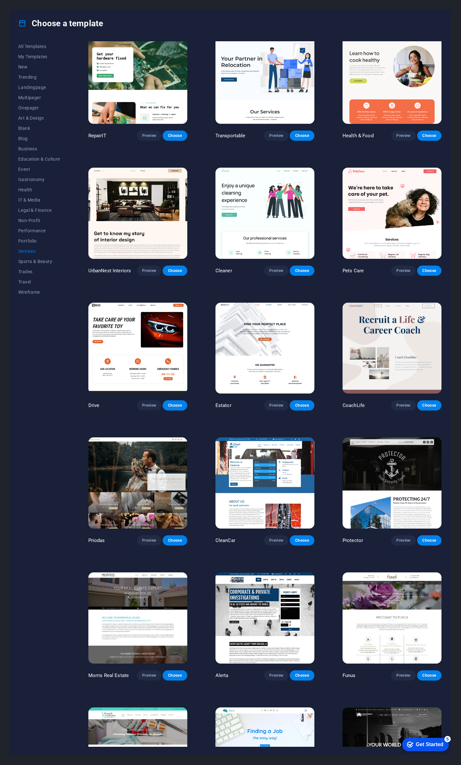
scroll to position [0, 0]
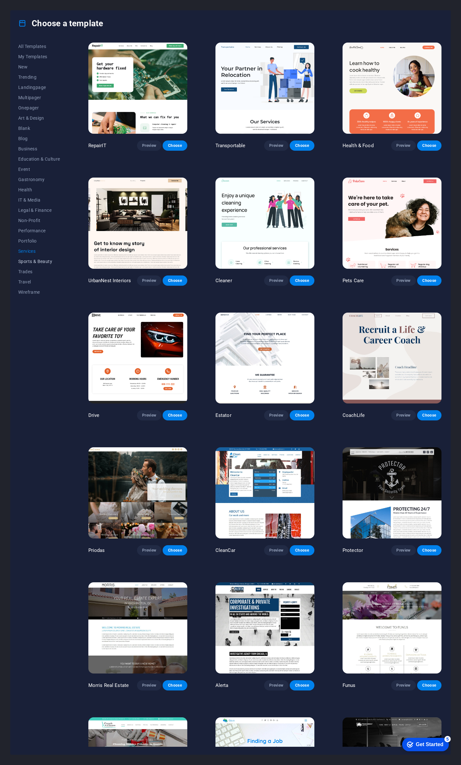
click at [46, 262] on span "Sports & Beauty" at bounding box center [39, 261] width 42 height 5
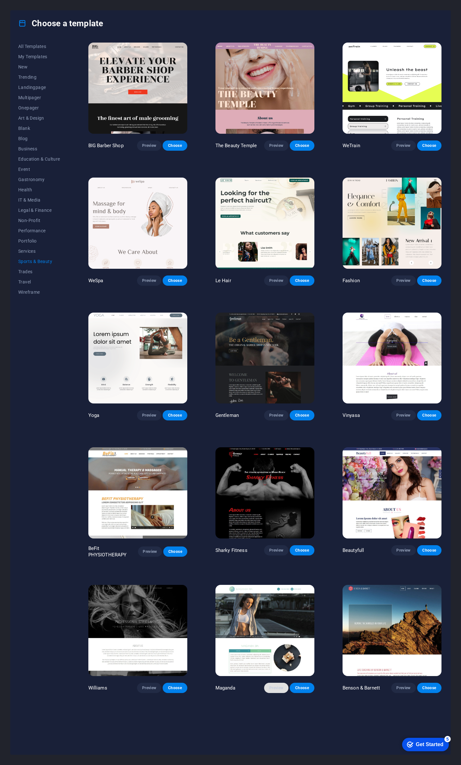
click at [274, 685] on span "Preview" at bounding box center [276, 687] width 14 height 5
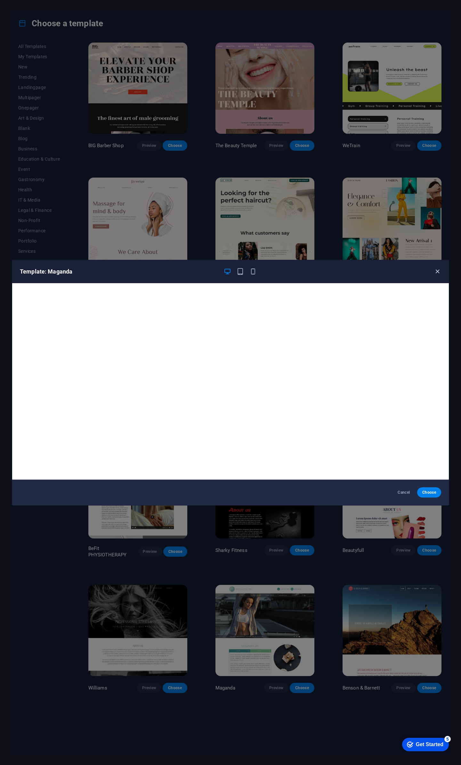
click at [437, 269] on icon "button" at bounding box center [436, 271] width 7 height 7
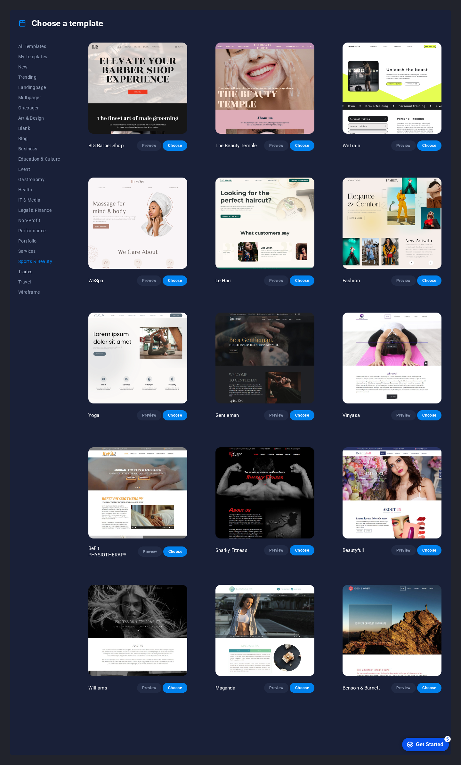
click at [24, 269] on span "Trades" at bounding box center [39, 271] width 42 height 5
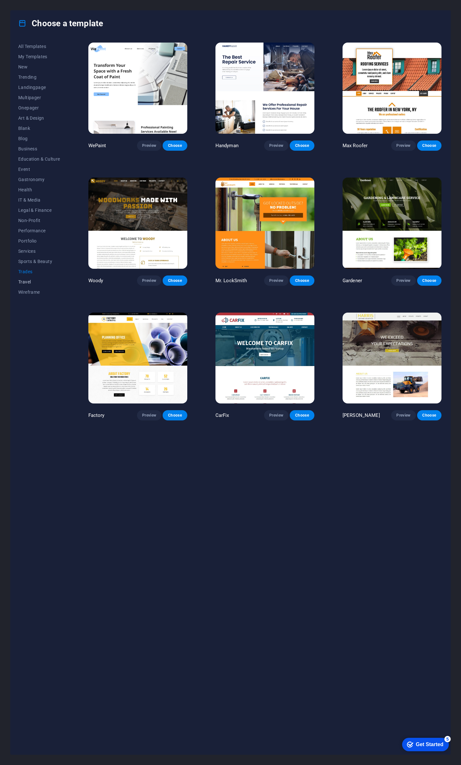
click at [21, 280] on span "Travel" at bounding box center [39, 281] width 42 height 5
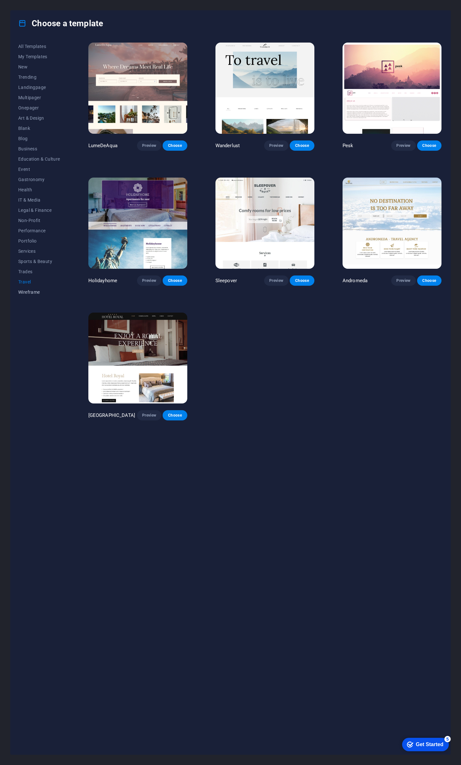
click at [24, 290] on span "Wireframe" at bounding box center [39, 291] width 42 height 5
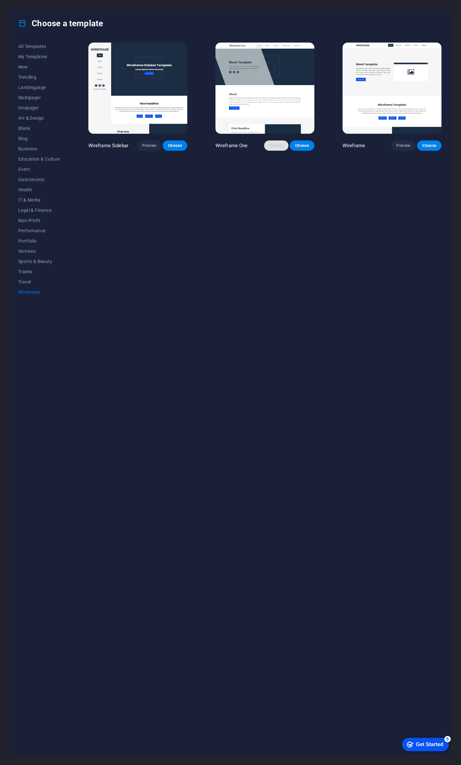
click at [275, 143] on span "Preview" at bounding box center [276, 145] width 14 height 5
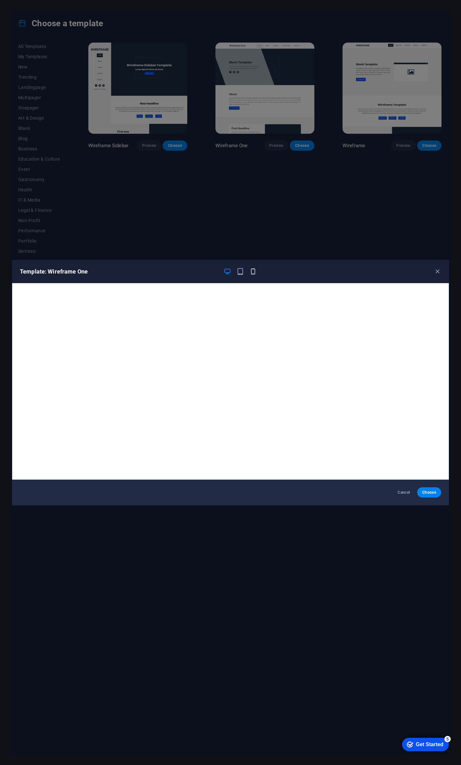
click at [252, 273] on icon "button" at bounding box center [252, 271] width 7 height 7
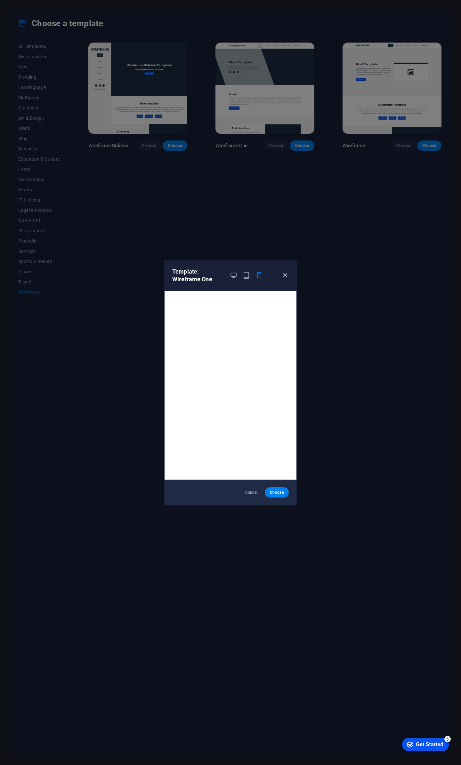
click at [283, 274] on icon "button" at bounding box center [284, 275] width 7 height 7
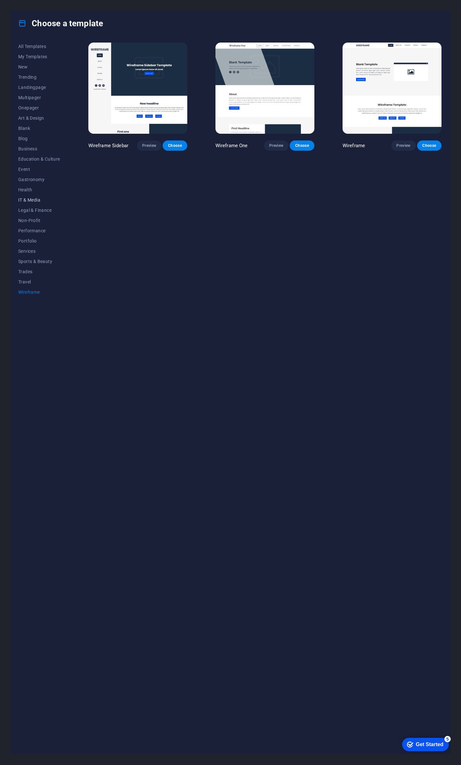
click at [30, 199] on span "IT & Media" at bounding box center [39, 199] width 42 height 5
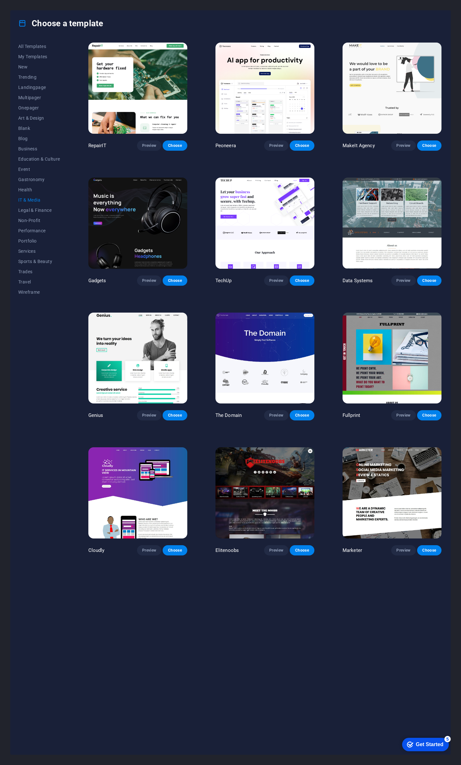
click at [367, 475] on img at bounding box center [391, 492] width 99 height 91
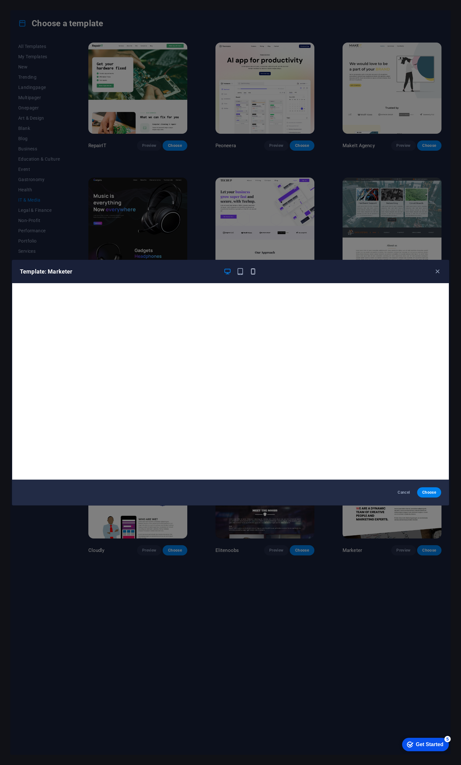
click at [252, 272] on icon "button" at bounding box center [252, 271] width 7 height 7
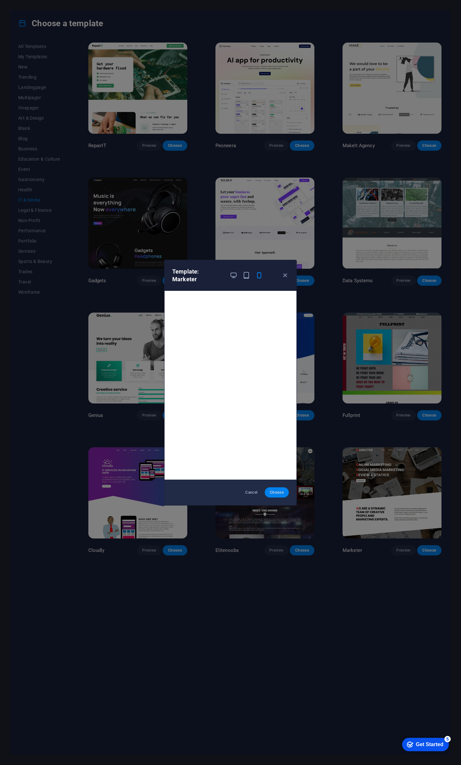
click at [272, 492] on span "Choose" at bounding box center [277, 492] width 14 height 5
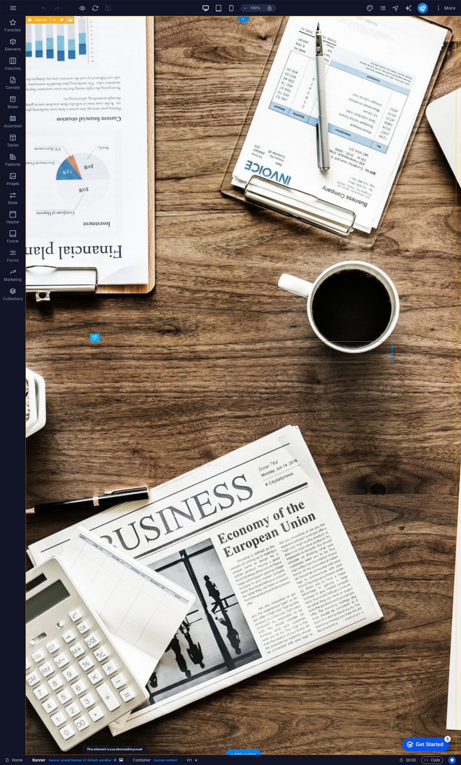
click at [115, 760] on icon "breadcrumb" at bounding box center [115, 760] width 3 height 4
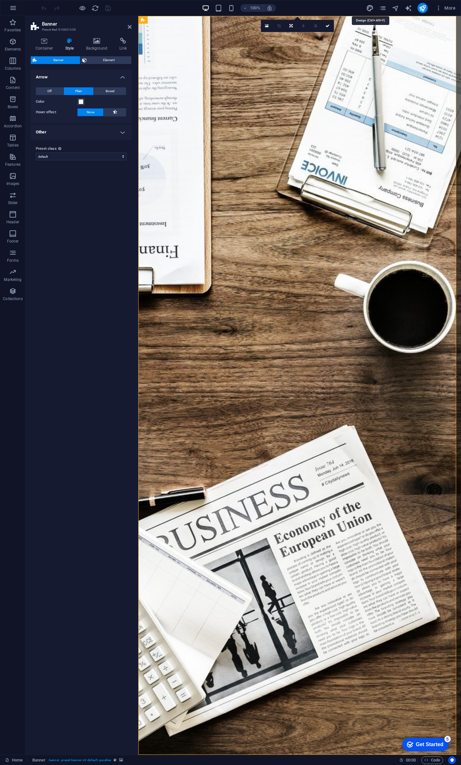
click at [370, 7] on icon "design" at bounding box center [369, 7] width 7 height 7
select select "rem"
select select "300"
select select "px"
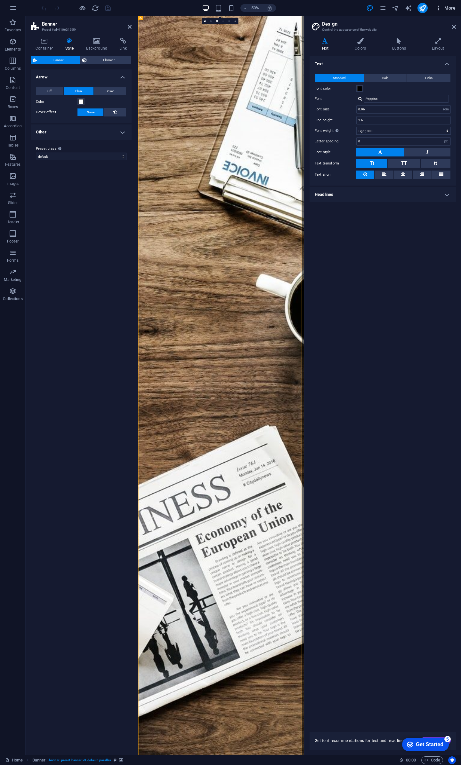
click at [445, 7] on span "More" at bounding box center [445, 8] width 20 height 6
click at [424, 23] on h6 "Website Settings" at bounding box center [432, 25] width 38 height 8
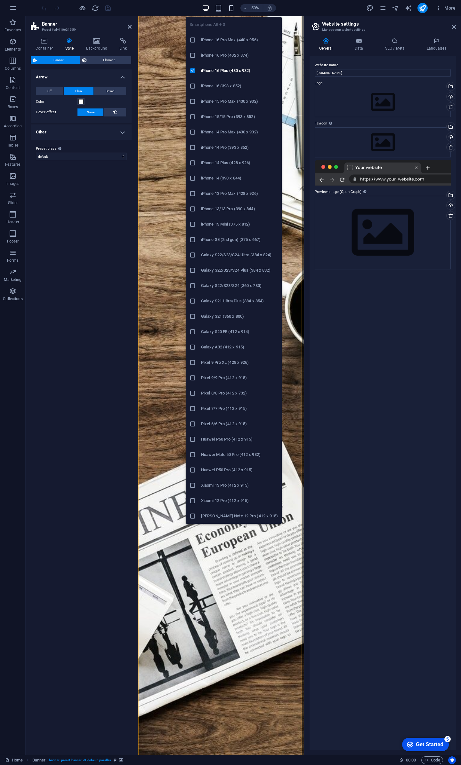
click at [231, 8] on icon "button" at bounding box center [230, 7] width 7 height 7
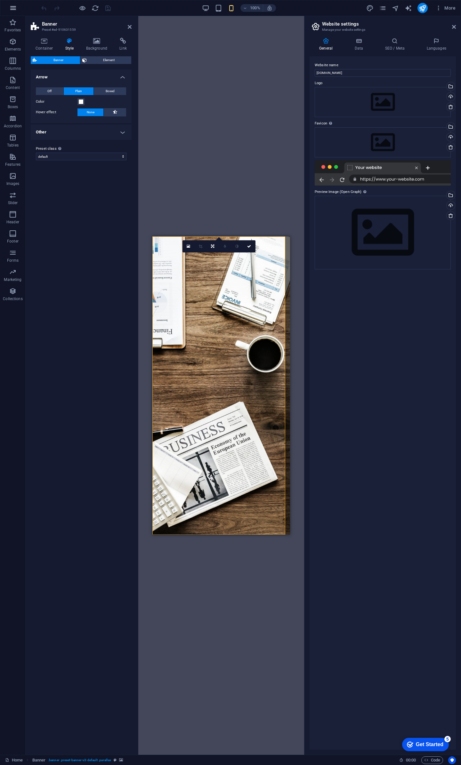
click at [12, 7] on icon "button" at bounding box center [13, 8] width 8 height 8
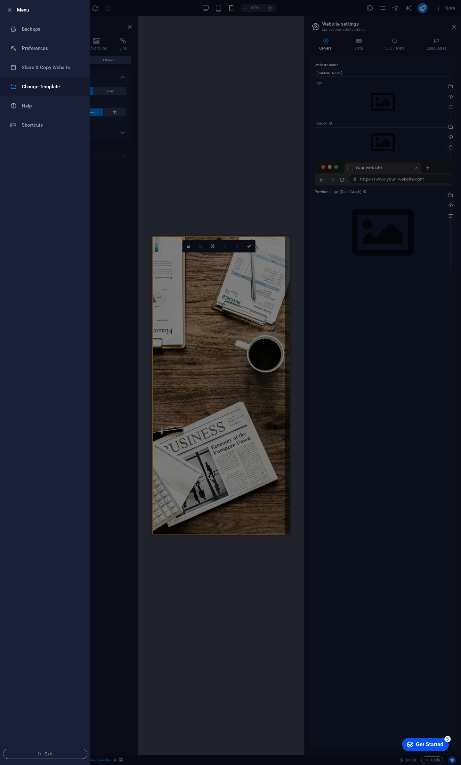
click at [33, 87] on h6 "Change Template" at bounding box center [51, 87] width 59 height 8
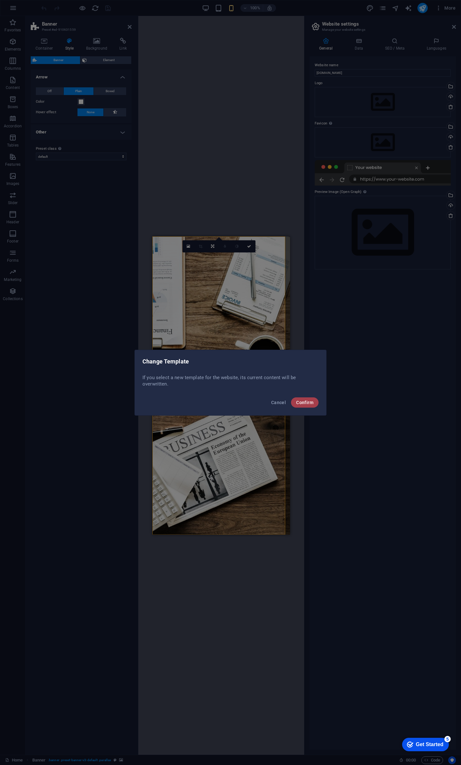
click at [308, 403] on span "Confirm" at bounding box center [304, 402] width 17 height 5
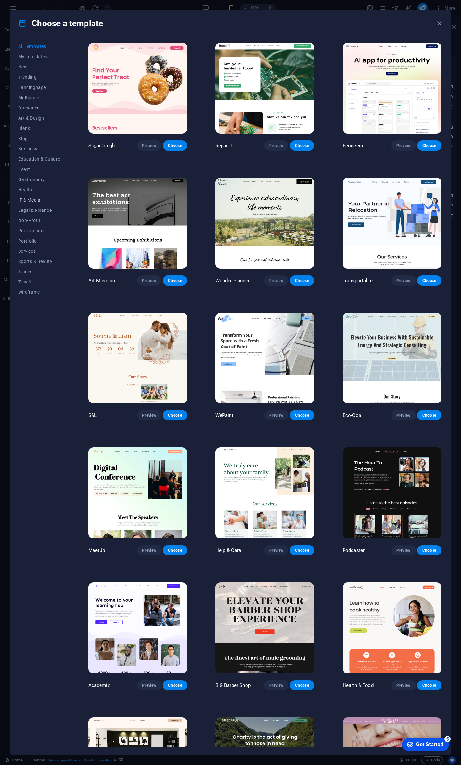
click at [33, 201] on span "IT & Media" at bounding box center [39, 199] width 42 height 5
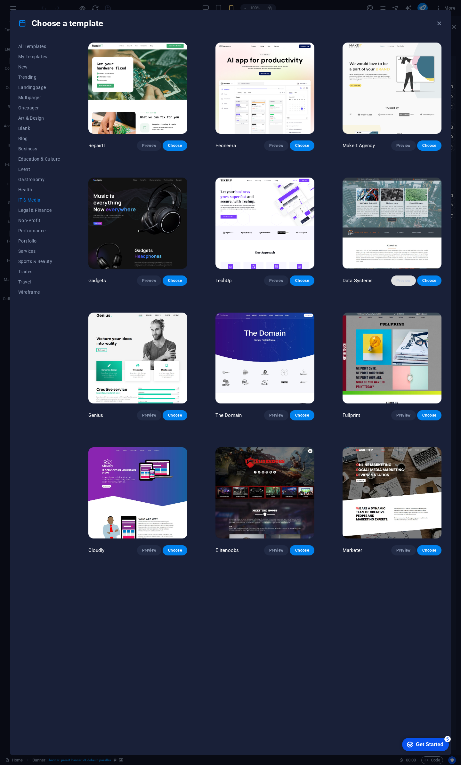
click at [405, 278] on span "Preview" at bounding box center [403, 280] width 14 height 5
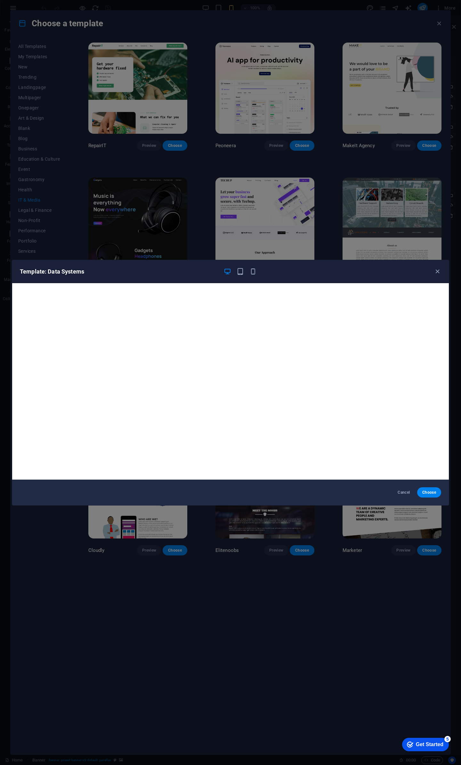
scroll to position [2, 0]
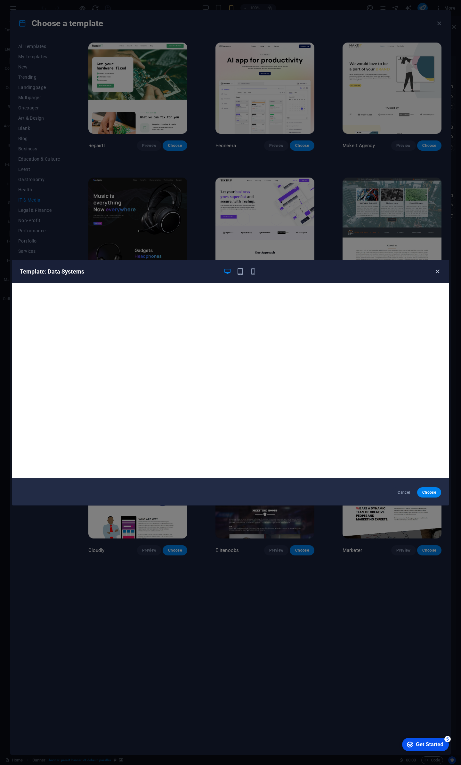
click at [440, 269] on icon "button" at bounding box center [436, 271] width 7 height 7
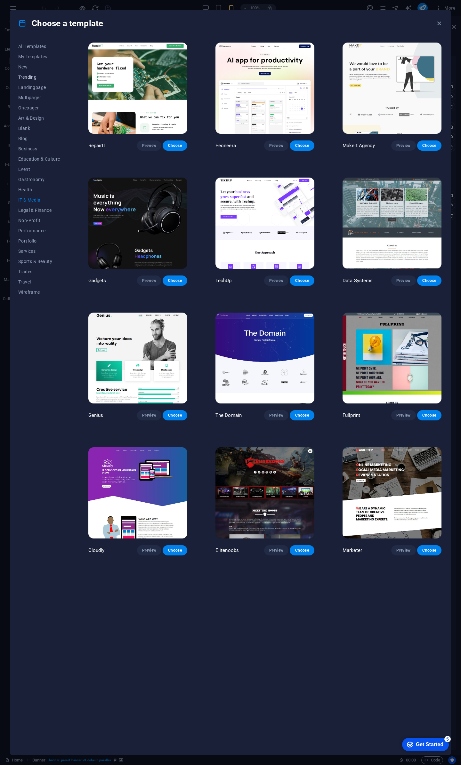
click at [32, 77] on span "Trending" at bounding box center [39, 77] width 42 height 5
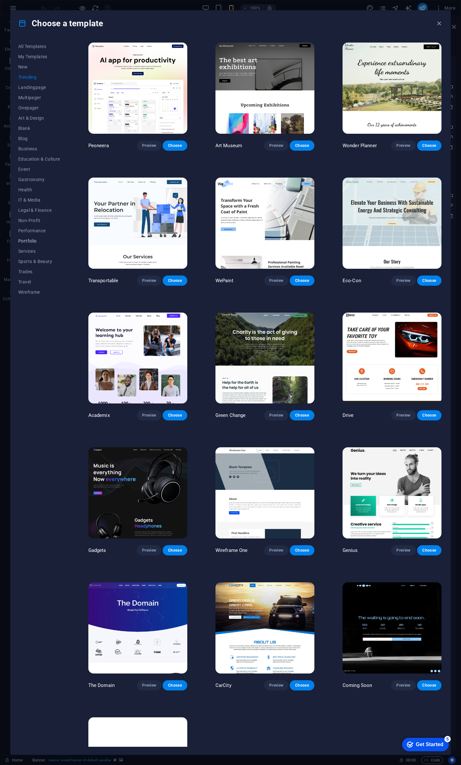
click at [29, 240] on span "Portfolio" at bounding box center [39, 240] width 42 height 5
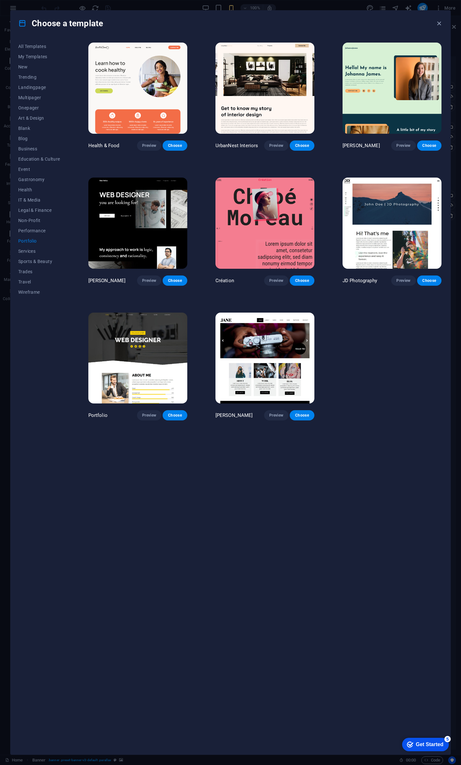
click at [388, 95] on img at bounding box center [391, 88] width 99 height 91
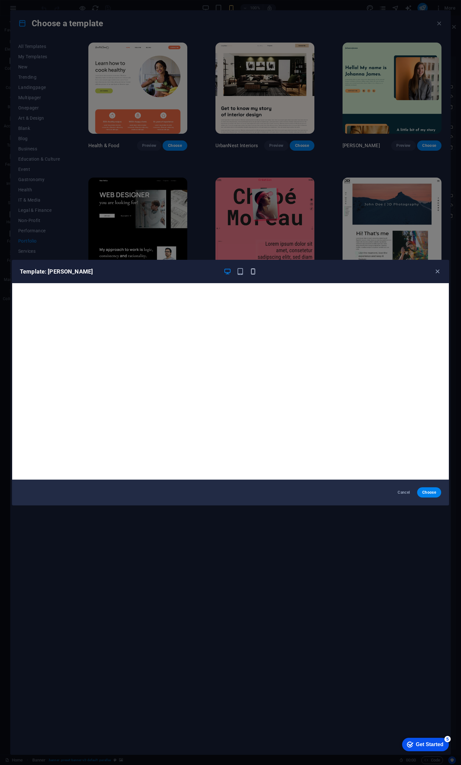
click at [252, 271] on icon "button" at bounding box center [252, 271] width 7 height 7
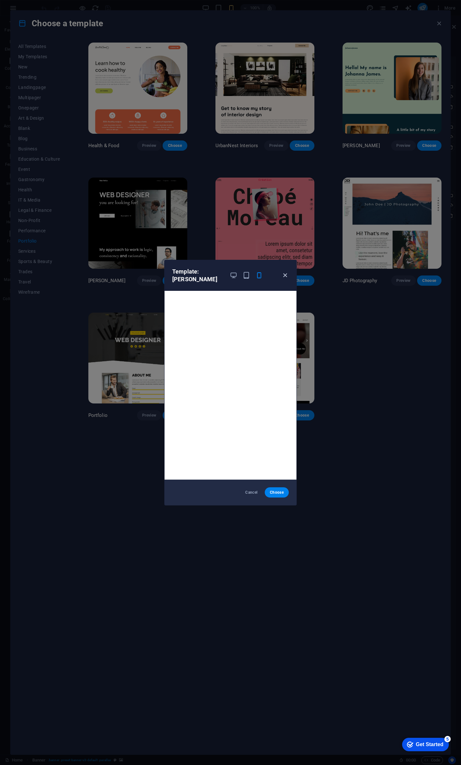
click at [285, 275] on icon "button" at bounding box center [284, 275] width 7 height 7
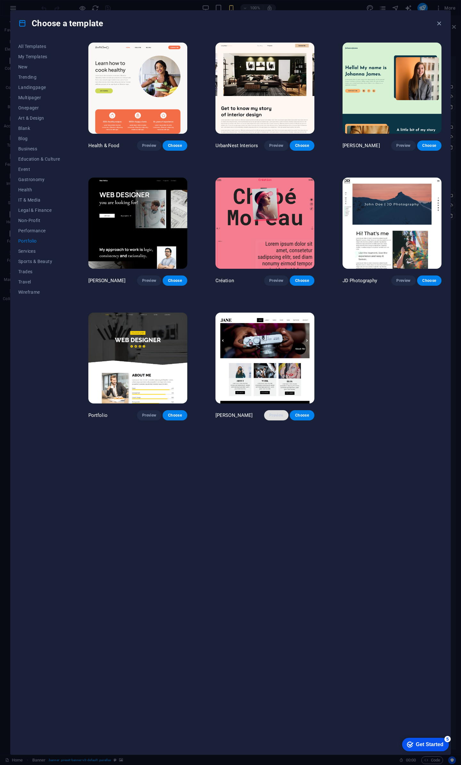
click at [278, 413] on span "Preview" at bounding box center [276, 415] width 14 height 5
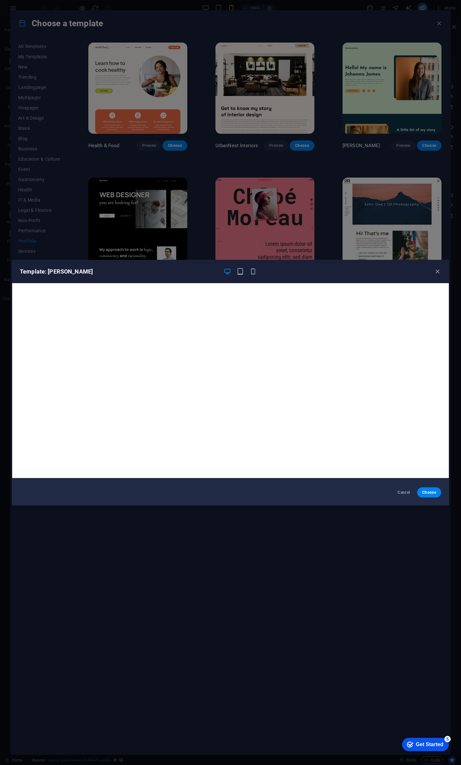
scroll to position [0, 0]
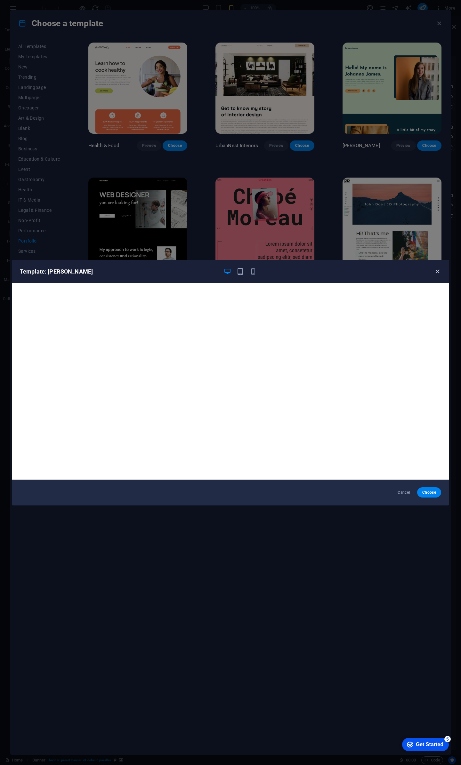
click at [437, 270] on icon "button" at bounding box center [436, 271] width 7 height 7
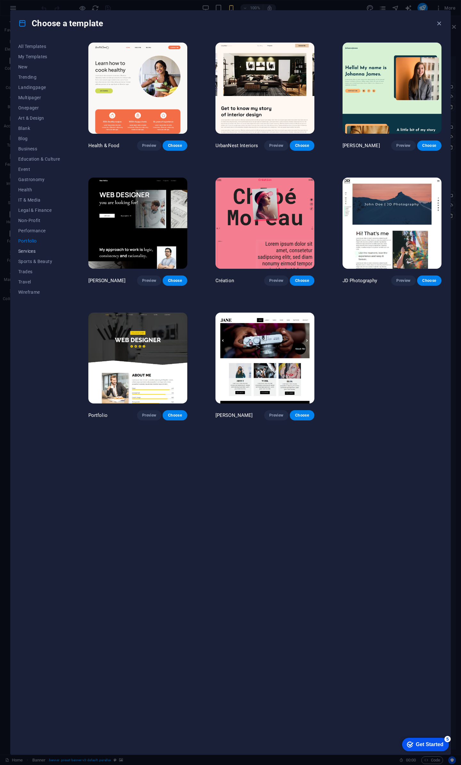
click at [30, 250] on span "Services" at bounding box center [39, 251] width 42 height 5
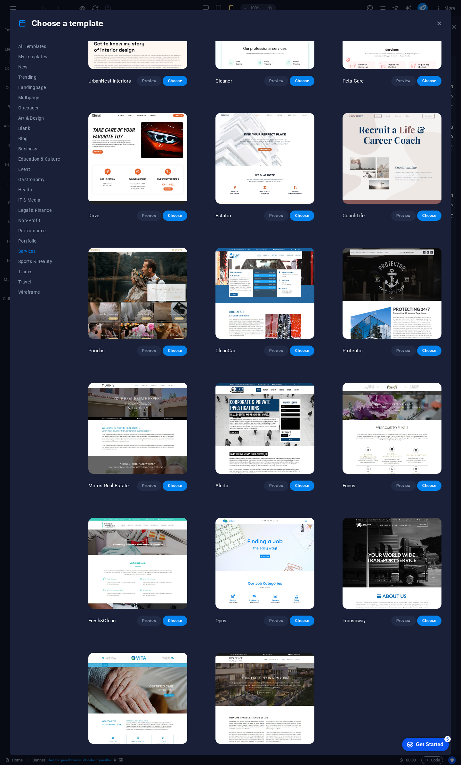
scroll to position [209, 0]
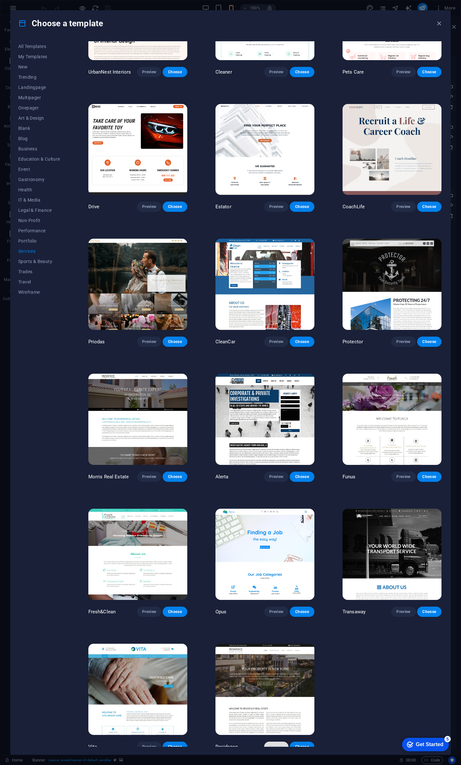
click at [273, 744] on span "Preview" at bounding box center [276, 746] width 14 height 5
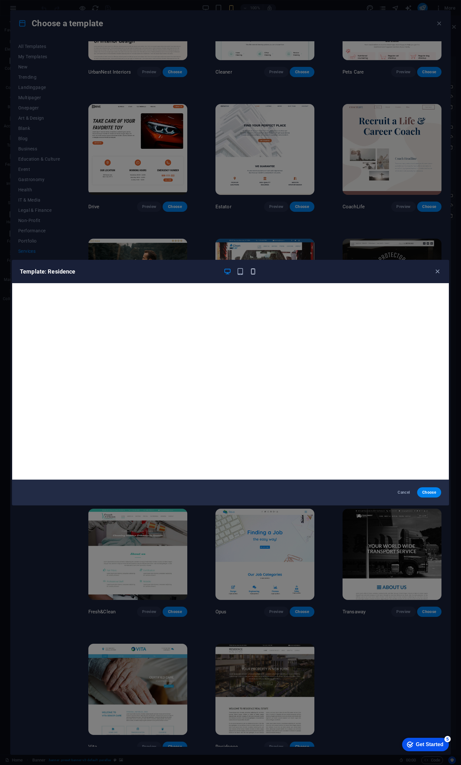
click at [252, 270] on icon "button" at bounding box center [252, 271] width 7 height 7
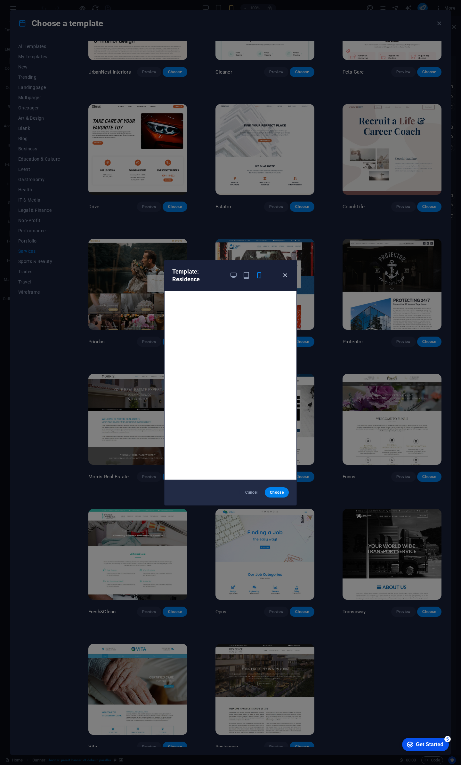
click at [284, 274] on icon "button" at bounding box center [284, 275] width 7 height 7
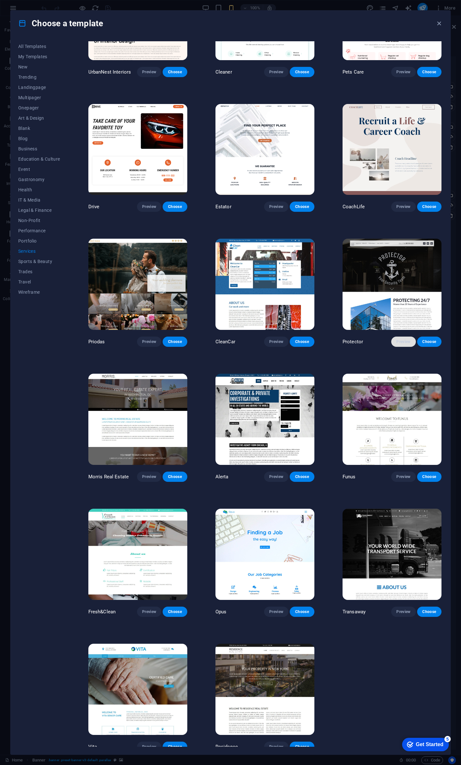
click at [401, 339] on span "Preview" at bounding box center [403, 341] width 14 height 5
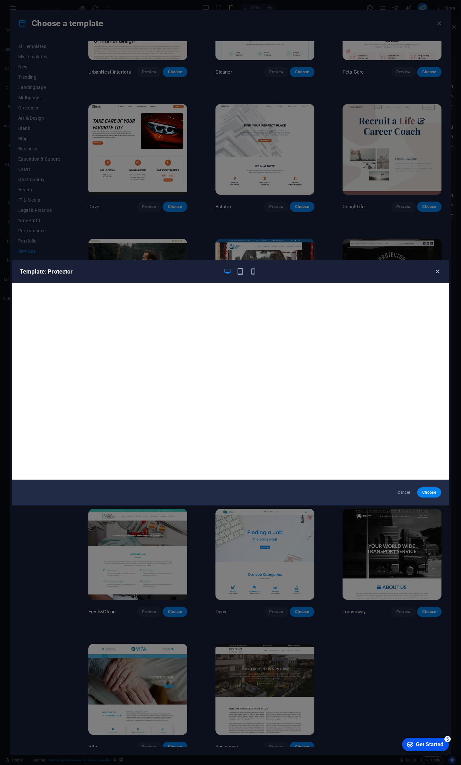
click at [436, 272] on icon "button" at bounding box center [436, 271] width 7 height 7
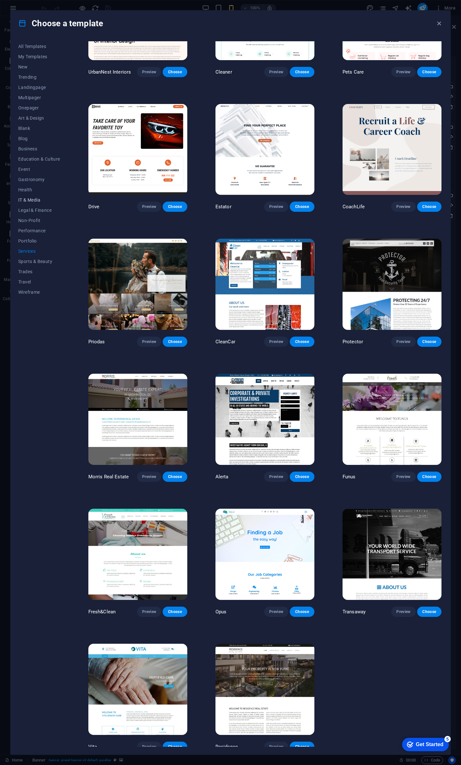
click at [35, 199] on span "IT & Media" at bounding box center [39, 199] width 42 height 5
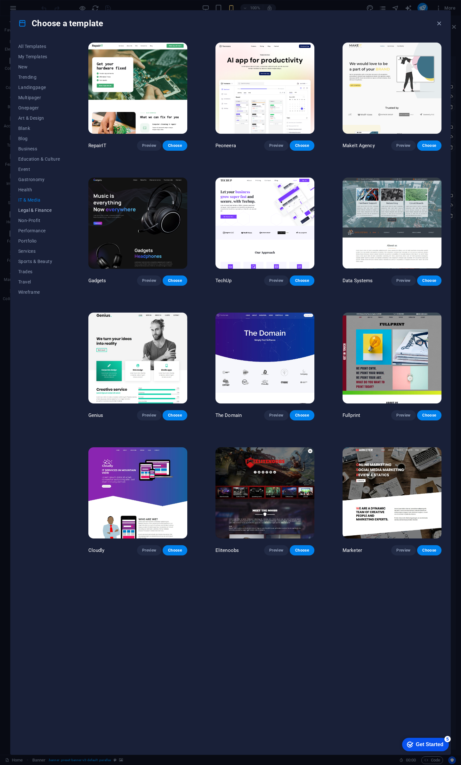
click at [32, 210] on span "Legal & Finance" at bounding box center [39, 210] width 42 height 5
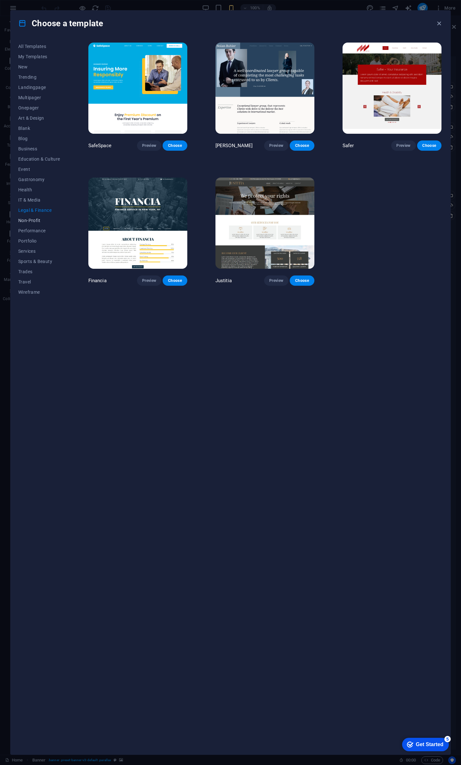
click at [32, 220] on span "Non-Profit" at bounding box center [39, 220] width 42 height 5
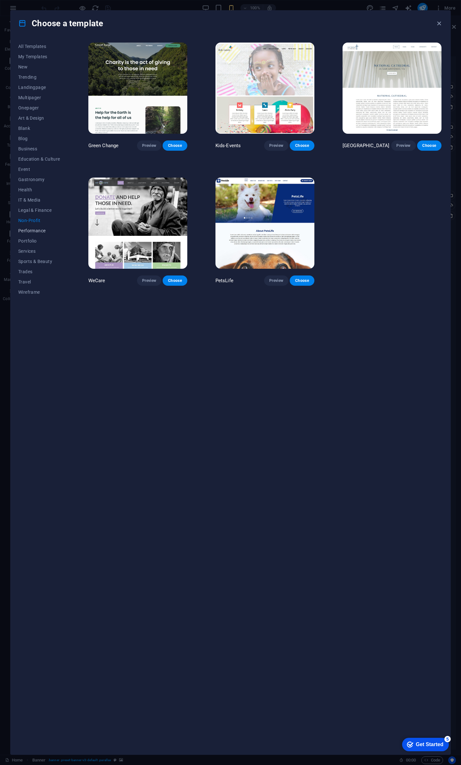
click at [31, 230] on span "Performance" at bounding box center [39, 230] width 42 height 5
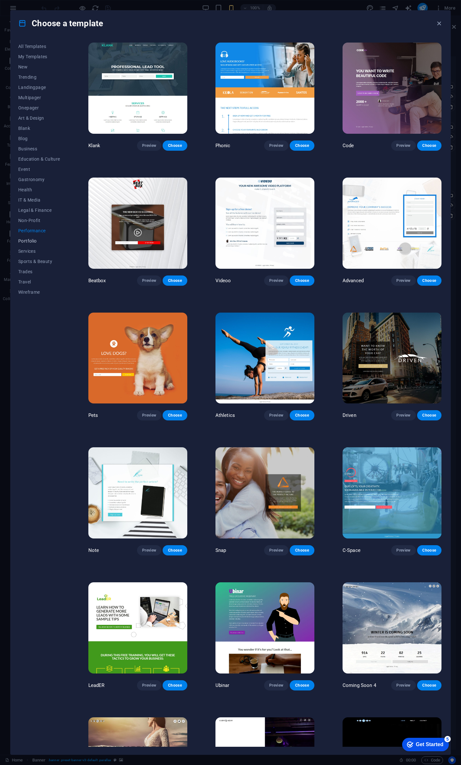
click at [31, 241] on span "Portfolio" at bounding box center [39, 240] width 42 height 5
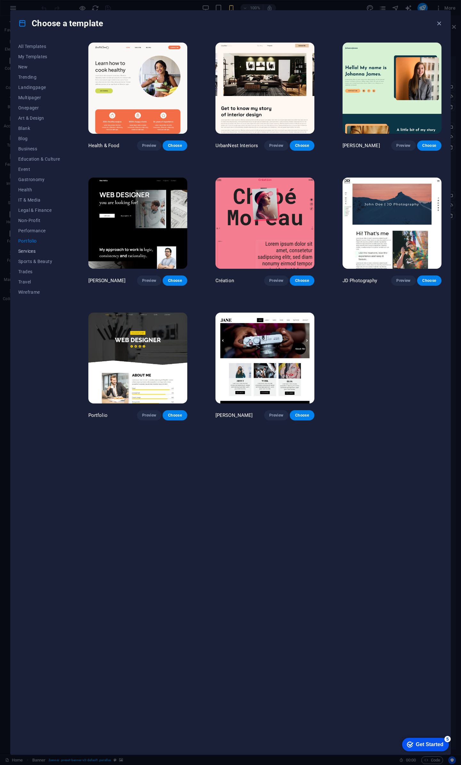
click at [31, 249] on span "Services" at bounding box center [39, 251] width 42 height 5
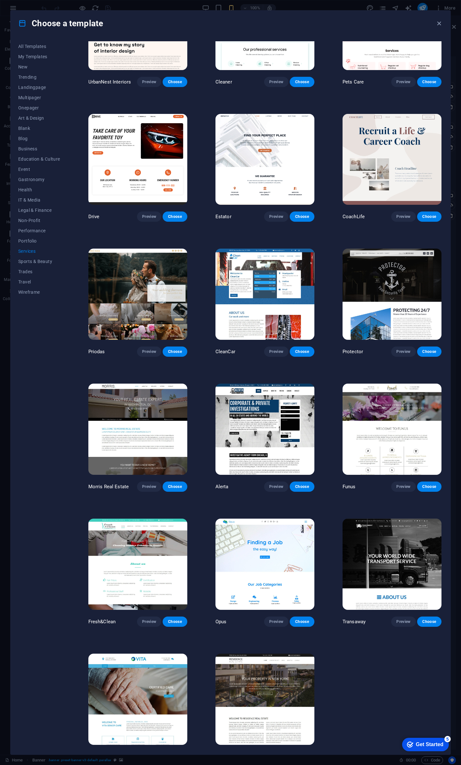
scroll to position [209, 0]
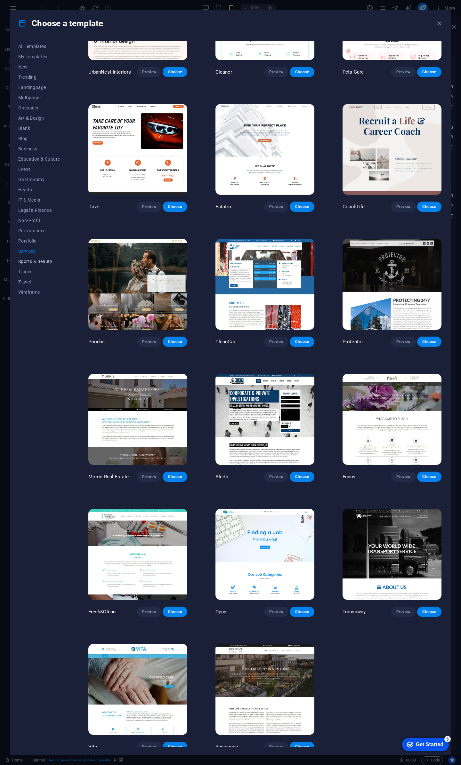
click at [39, 260] on span "Sports & Beauty" at bounding box center [39, 261] width 42 height 5
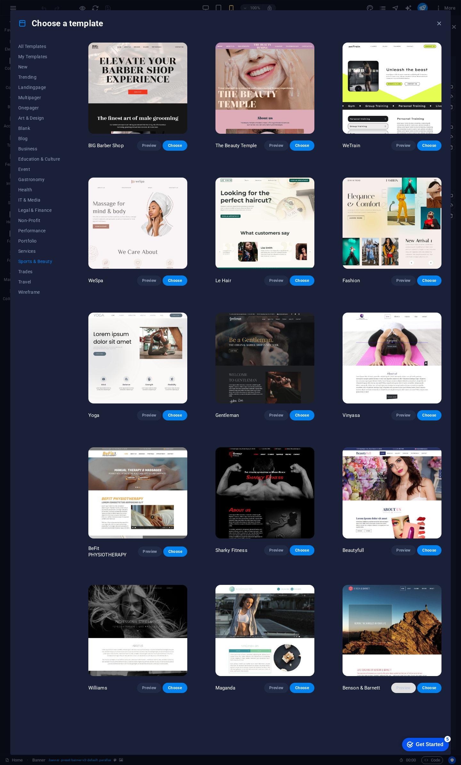
click at [400, 685] on span "Preview" at bounding box center [403, 687] width 14 height 5
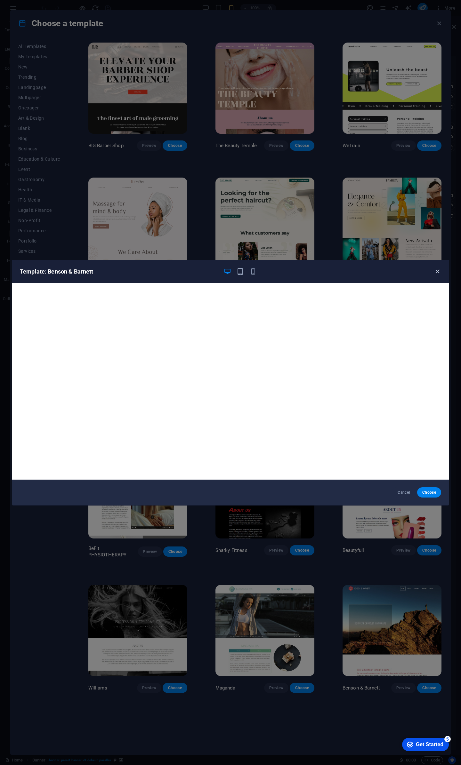
click at [436, 270] on icon "button" at bounding box center [436, 271] width 7 height 7
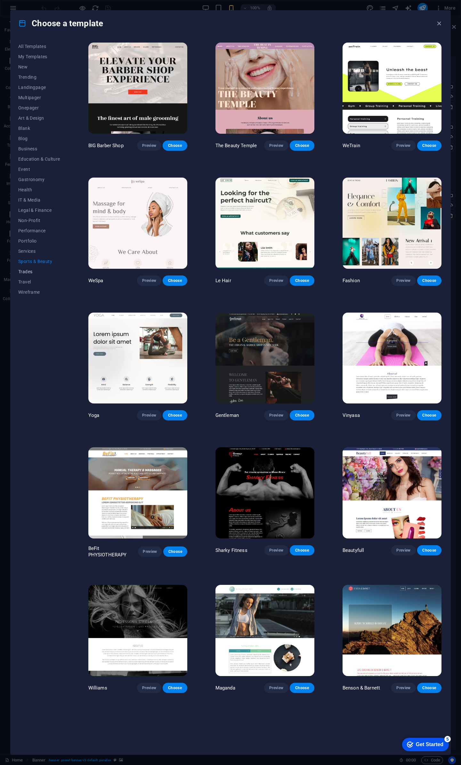
click at [30, 271] on span "Trades" at bounding box center [39, 271] width 42 height 5
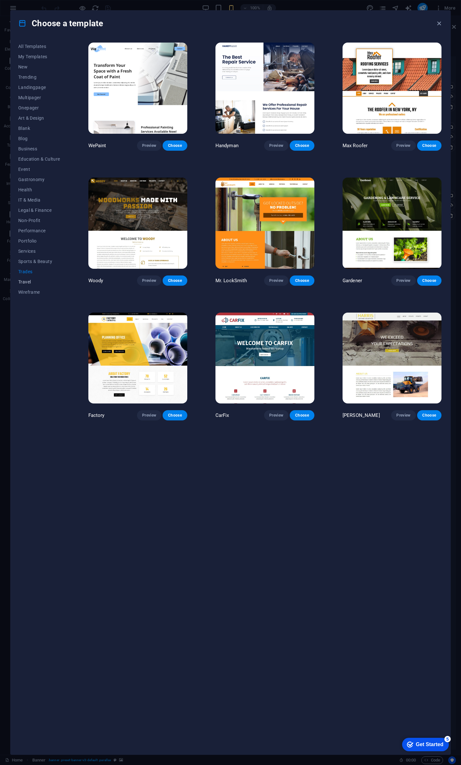
click at [28, 280] on span "Travel" at bounding box center [39, 281] width 42 height 5
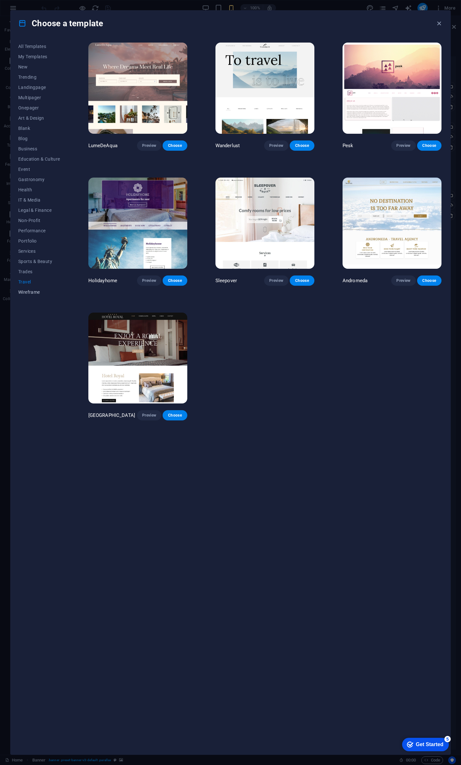
click at [28, 291] on span "Wireframe" at bounding box center [39, 291] width 42 height 5
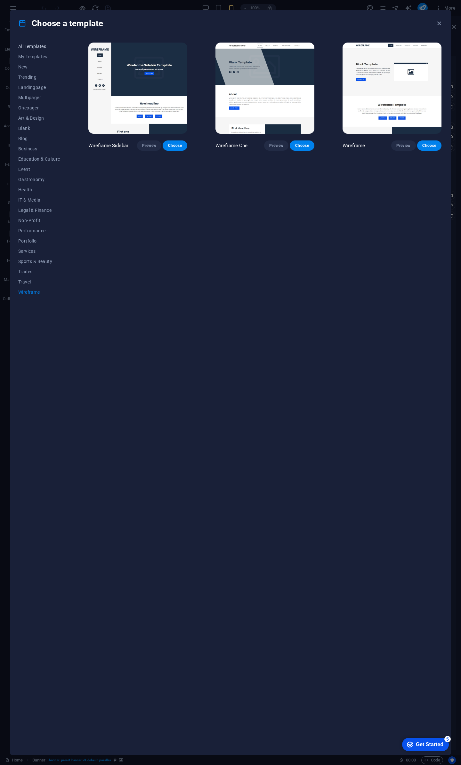
click at [31, 47] on span "All Templates" at bounding box center [39, 46] width 42 height 5
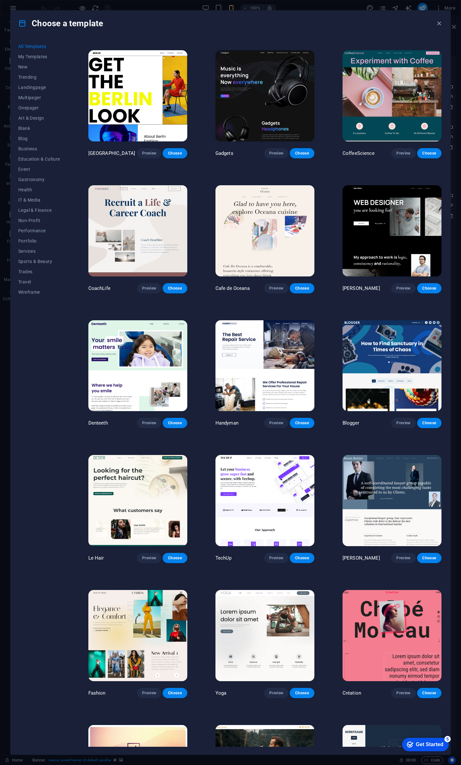
scroll to position [1503, 0]
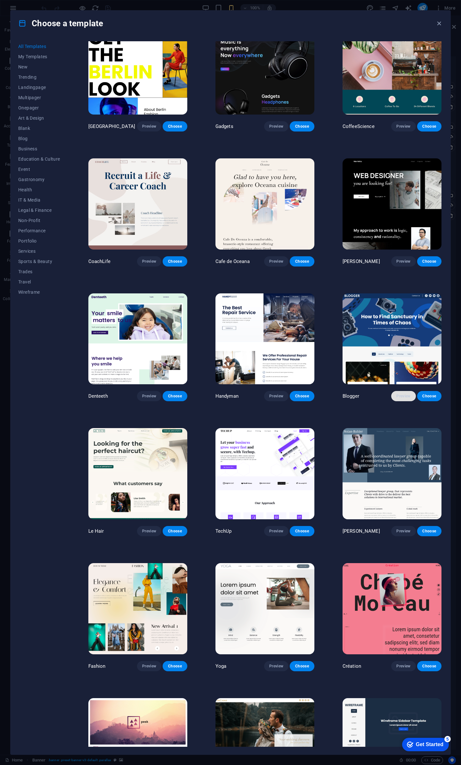
click at [396, 393] on span "Preview" at bounding box center [403, 395] width 14 height 5
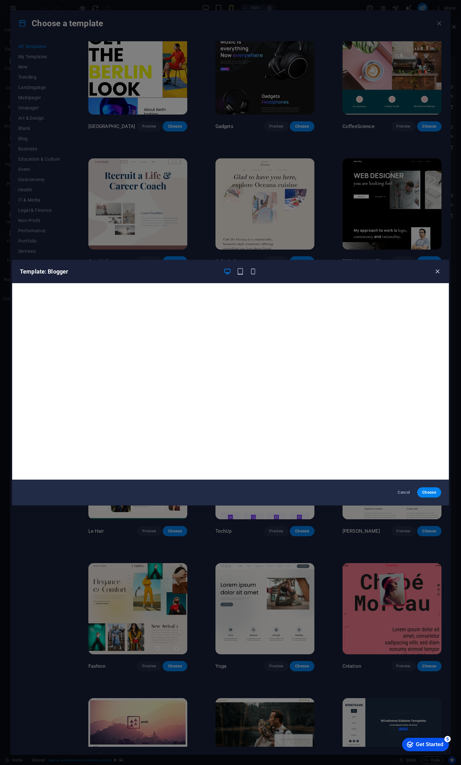
click at [438, 271] on icon "button" at bounding box center [436, 271] width 7 height 7
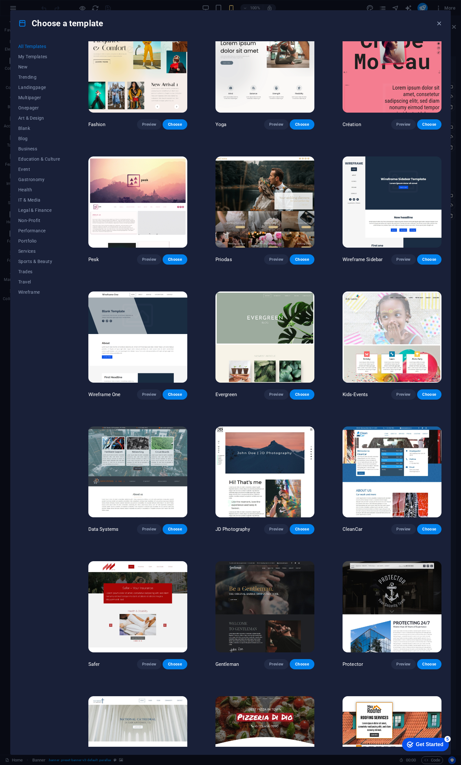
scroll to position [2047, 0]
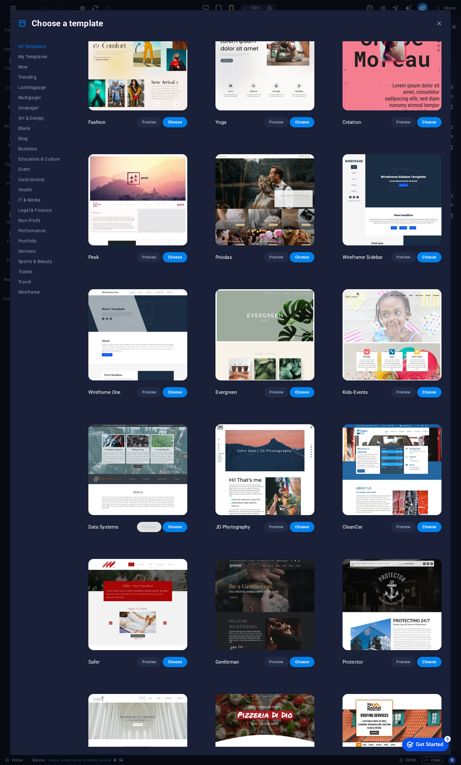
click at [151, 524] on span "Preview" at bounding box center [149, 526] width 14 height 5
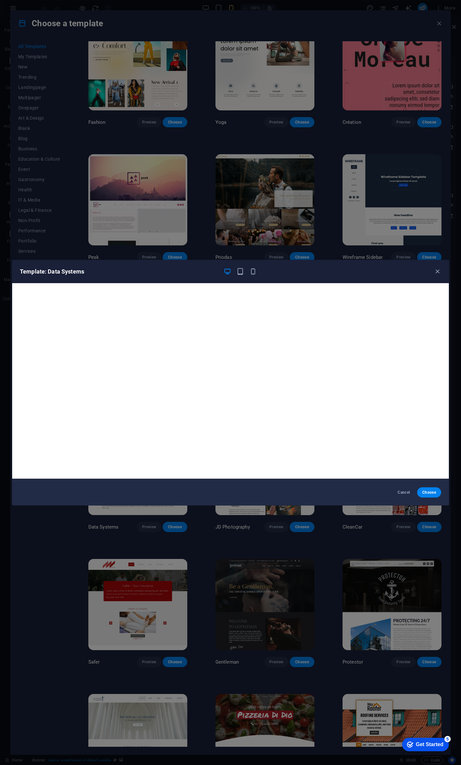
scroll to position [2, 0]
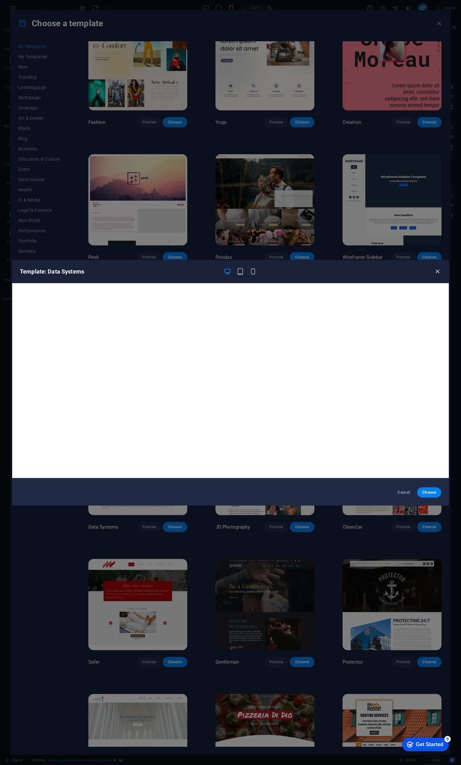
click at [436, 270] on icon "button" at bounding box center [436, 271] width 7 height 7
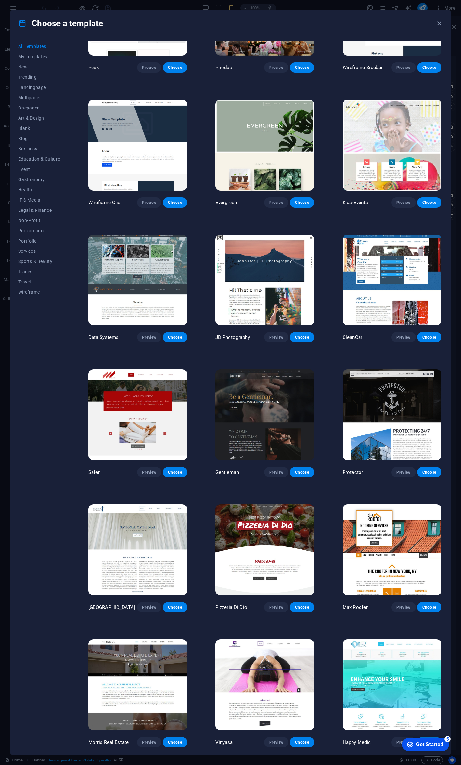
scroll to position [2239, 0]
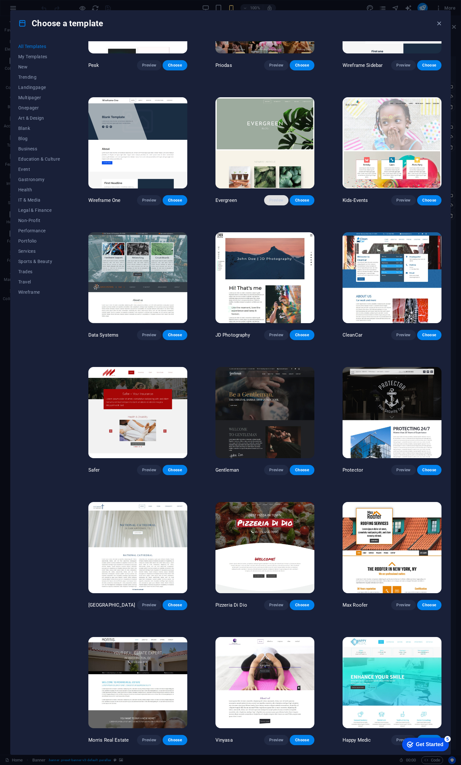
click at [272, 198] on span "Preview" at bounding box center [276, 200] width 14 height 5
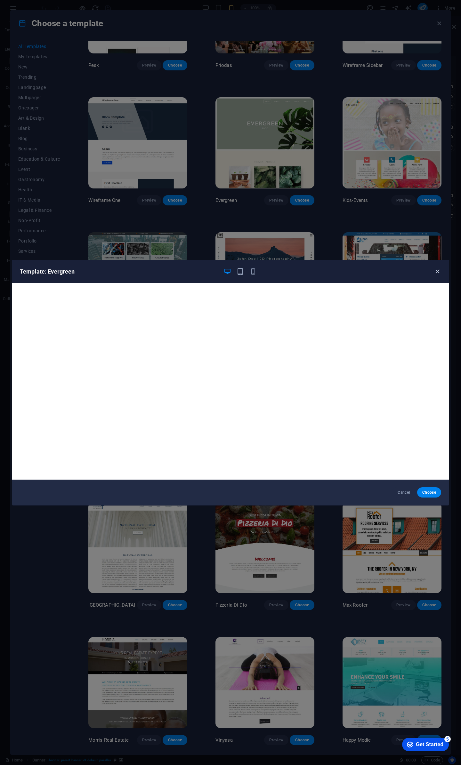
click at [438, 271] on icon "button" at bounding box center [436, 271] width 7 height 7
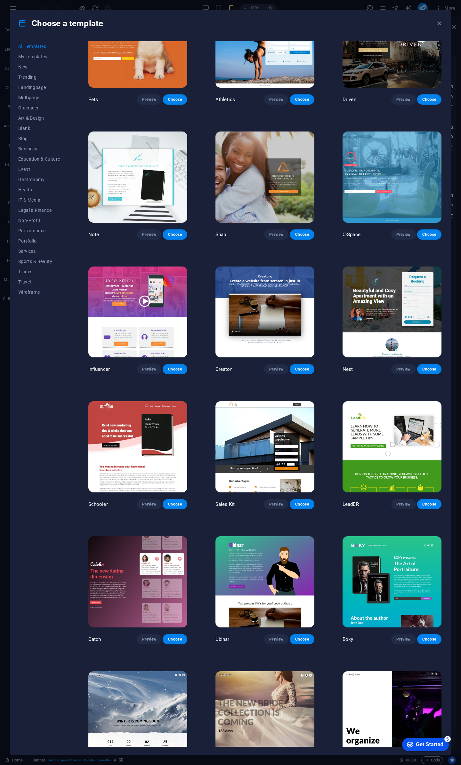
scroll to position [6525, 0]
click at [269, 501] on span "Preview" at bounding box center [276, 503] width 14 height 5
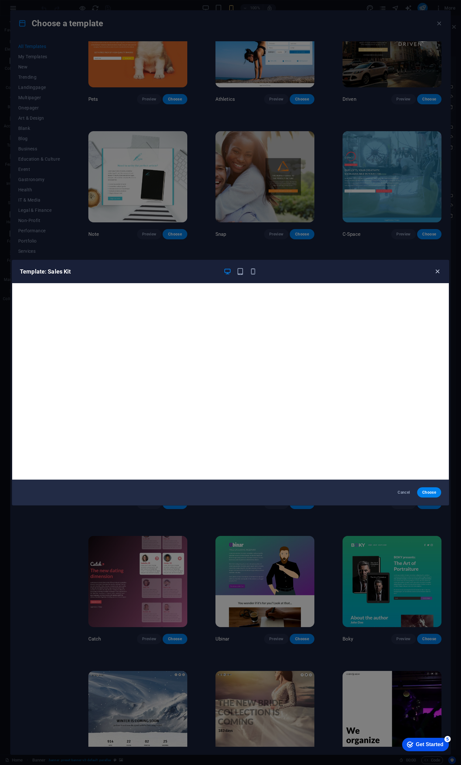
click at [435, 272] on icon "button" at bounding box center [436, 271] width 7 height 7
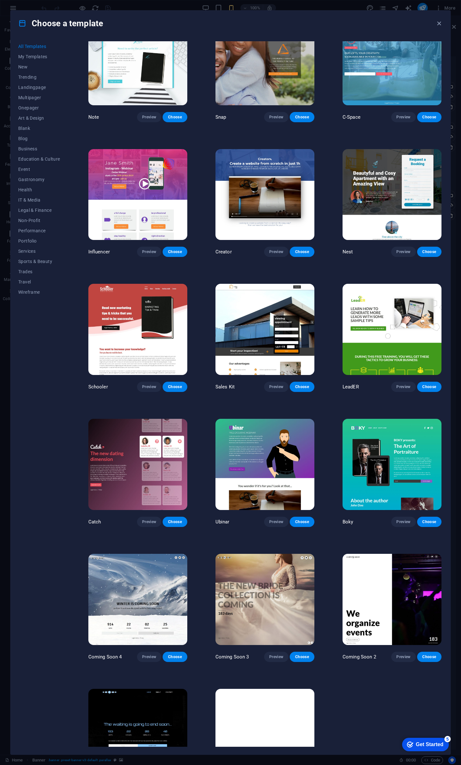
scroll to position [6653, 0]
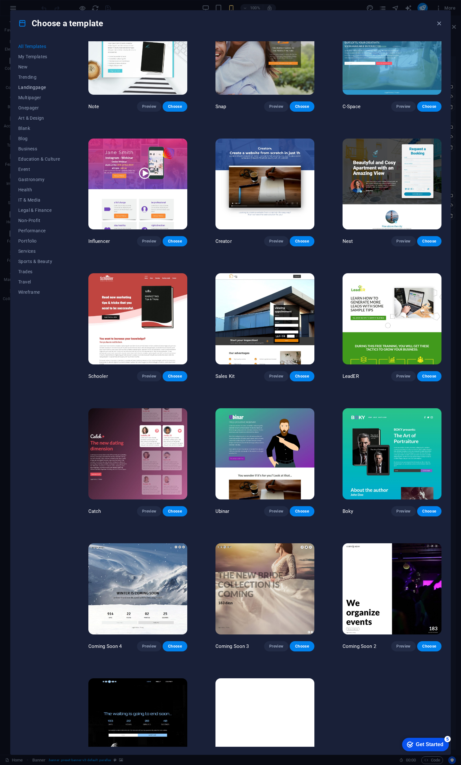
click at [31, 87] on span "Landingpage" at bounding box center [39, 87] width 42 height 5
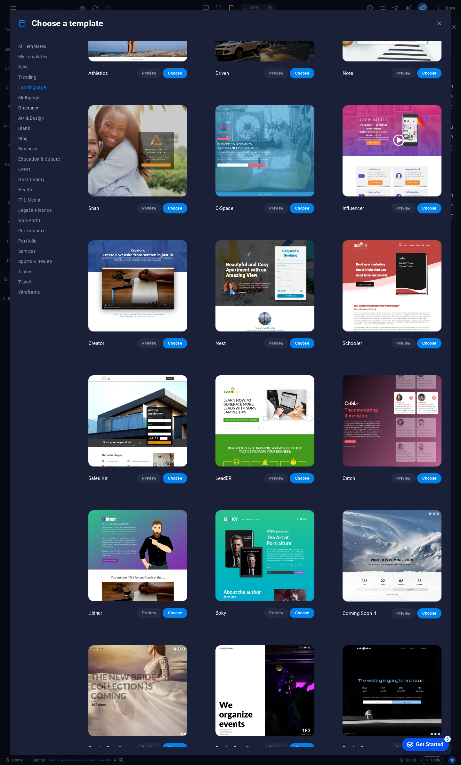
click at [30, 107] on span "Onepager" at bounding box center [39, 107] width 42 height 5
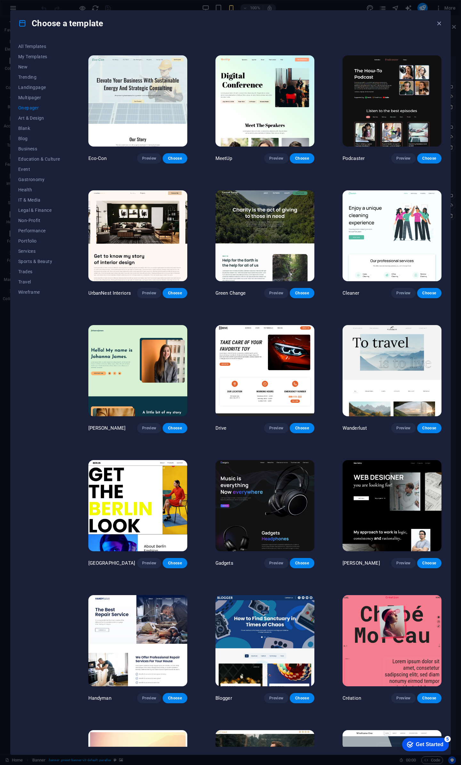
scroll to position [0, 0]
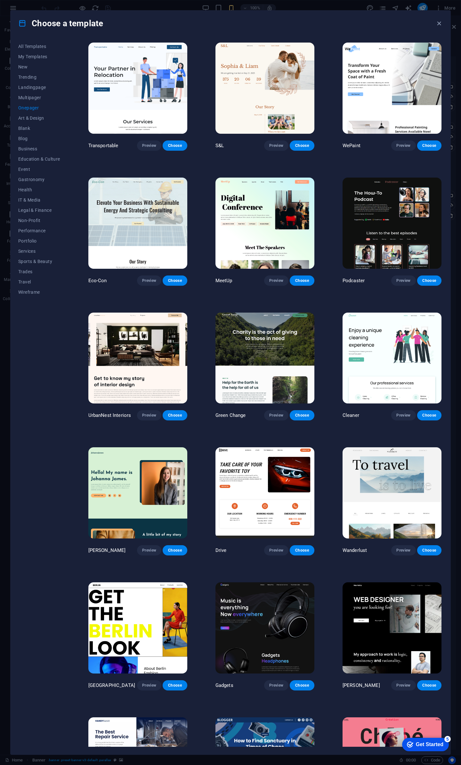
click at [163, 255] on img at bounding box center [137, 223] width 99 height 91
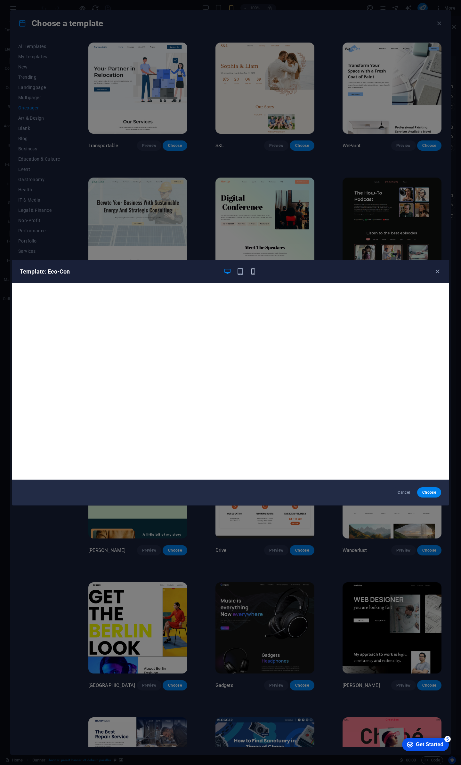
click at [255, 273] on icon "button" at bounding box center [252, 271] width 7 height 7
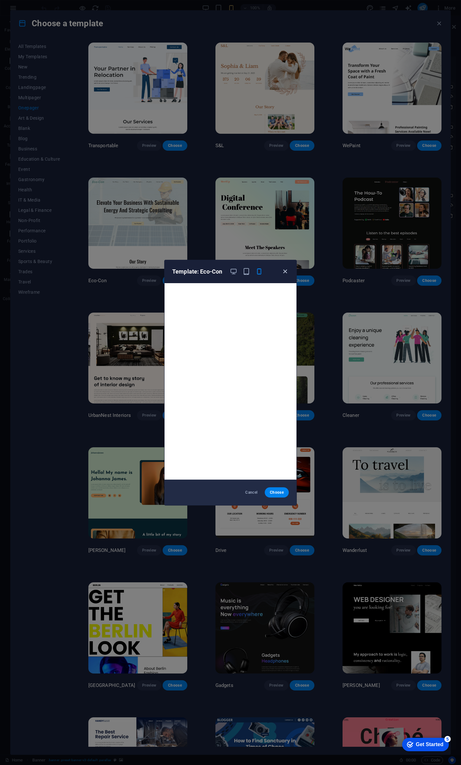
click at [287, 274] on icon "button" at bounding box center [284, 271] width 7 height 7
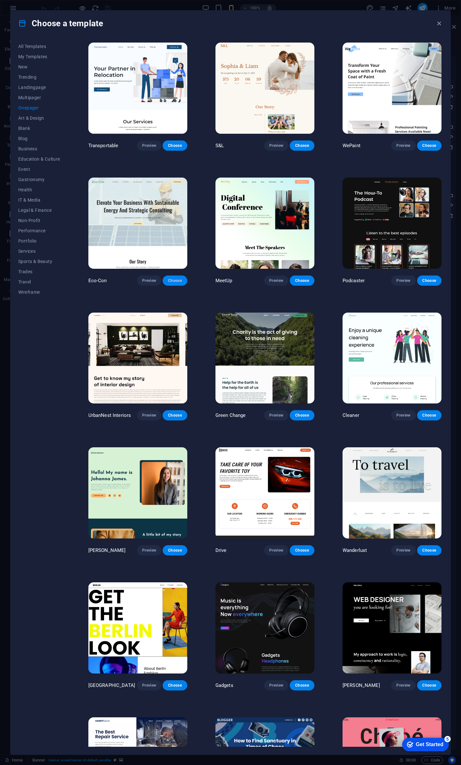
click at [173, 280] on span "Choose" at bounding box center [175, 280] width 14 height 5
